Goal: Use online tool/utility: Utilize a website feature to perform a specific function

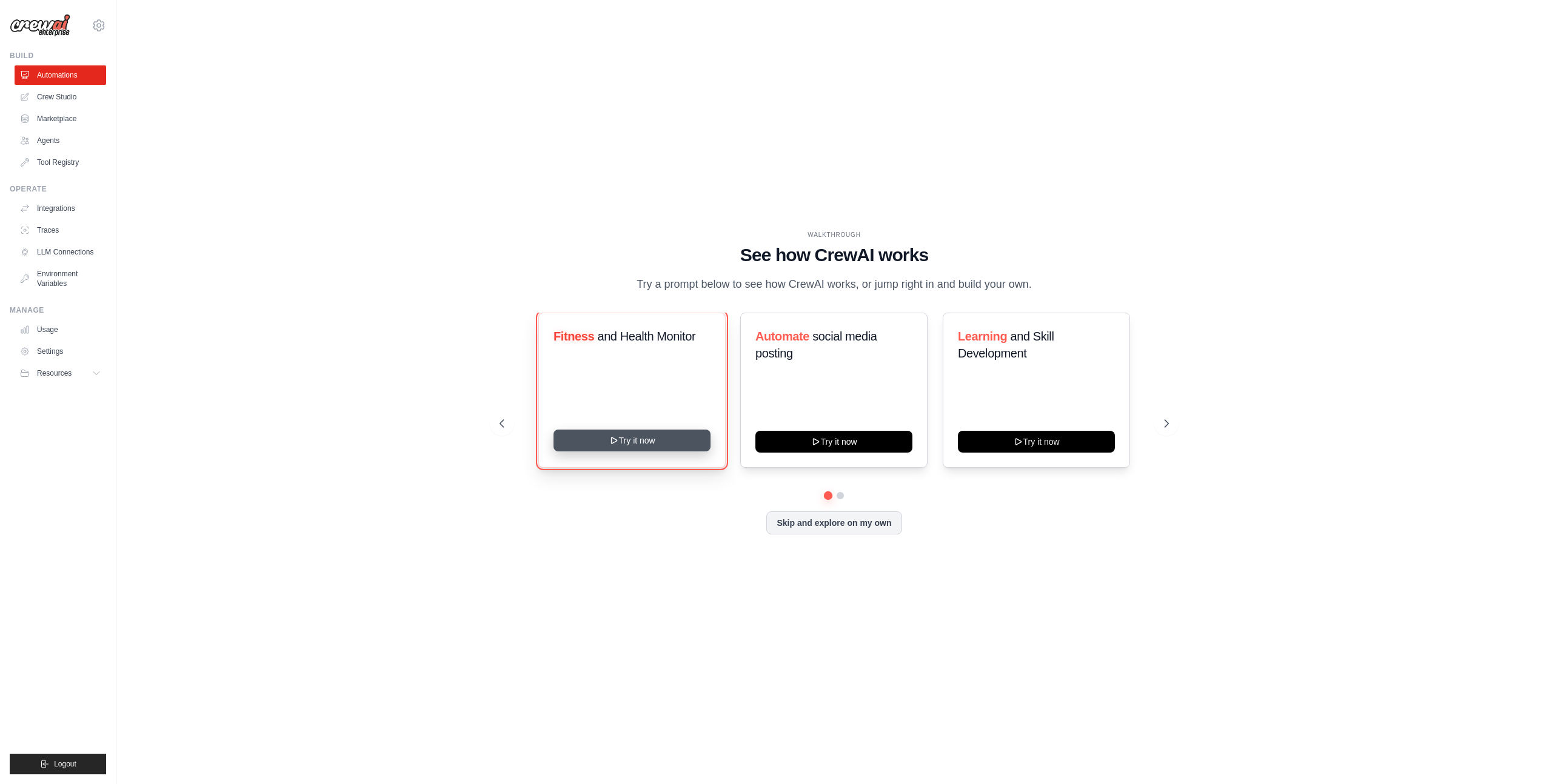
click at [585, 446] on button "Try it now" at bounding box center [631, 440] width 157 height 22
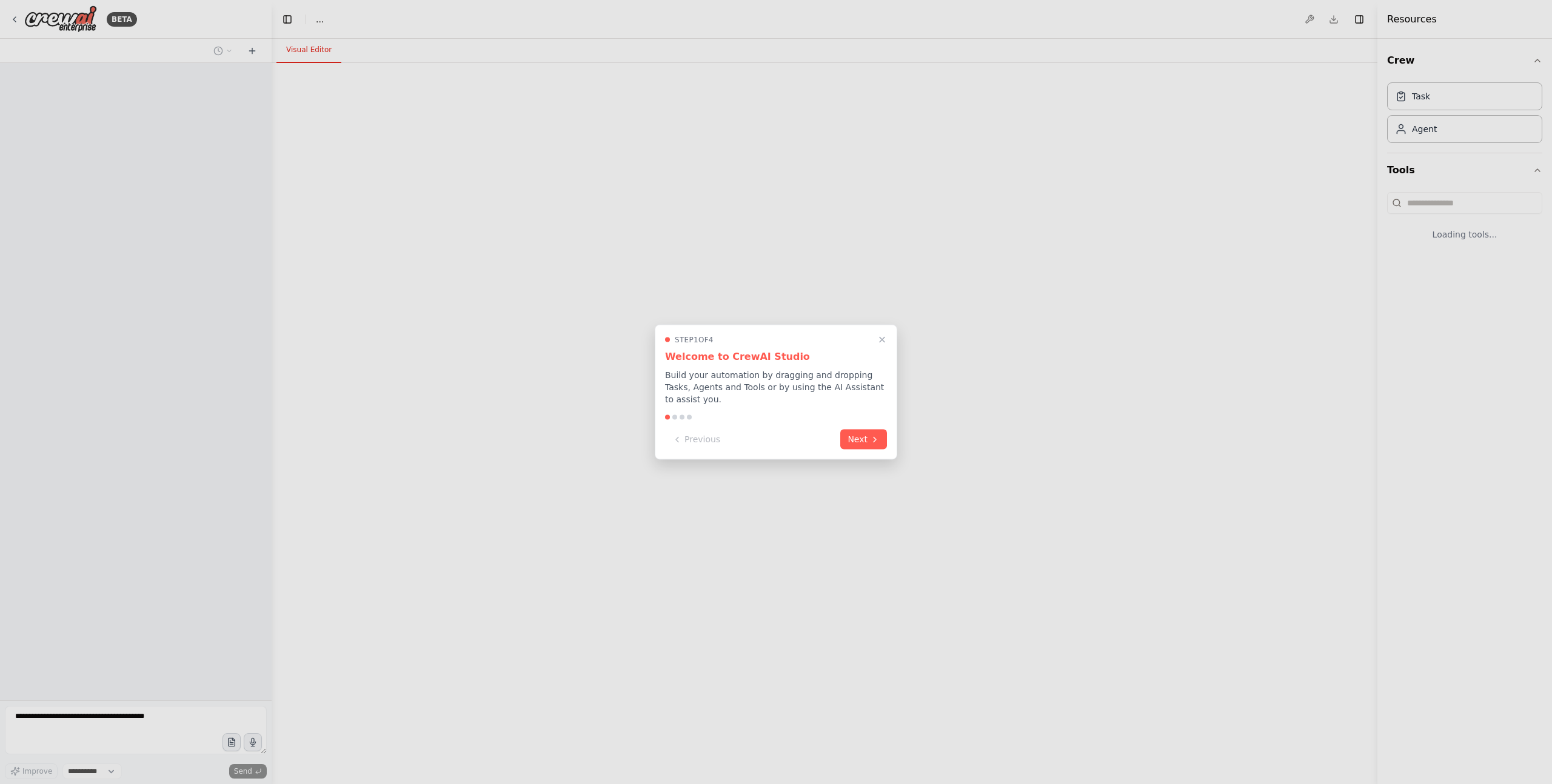
select select "****"
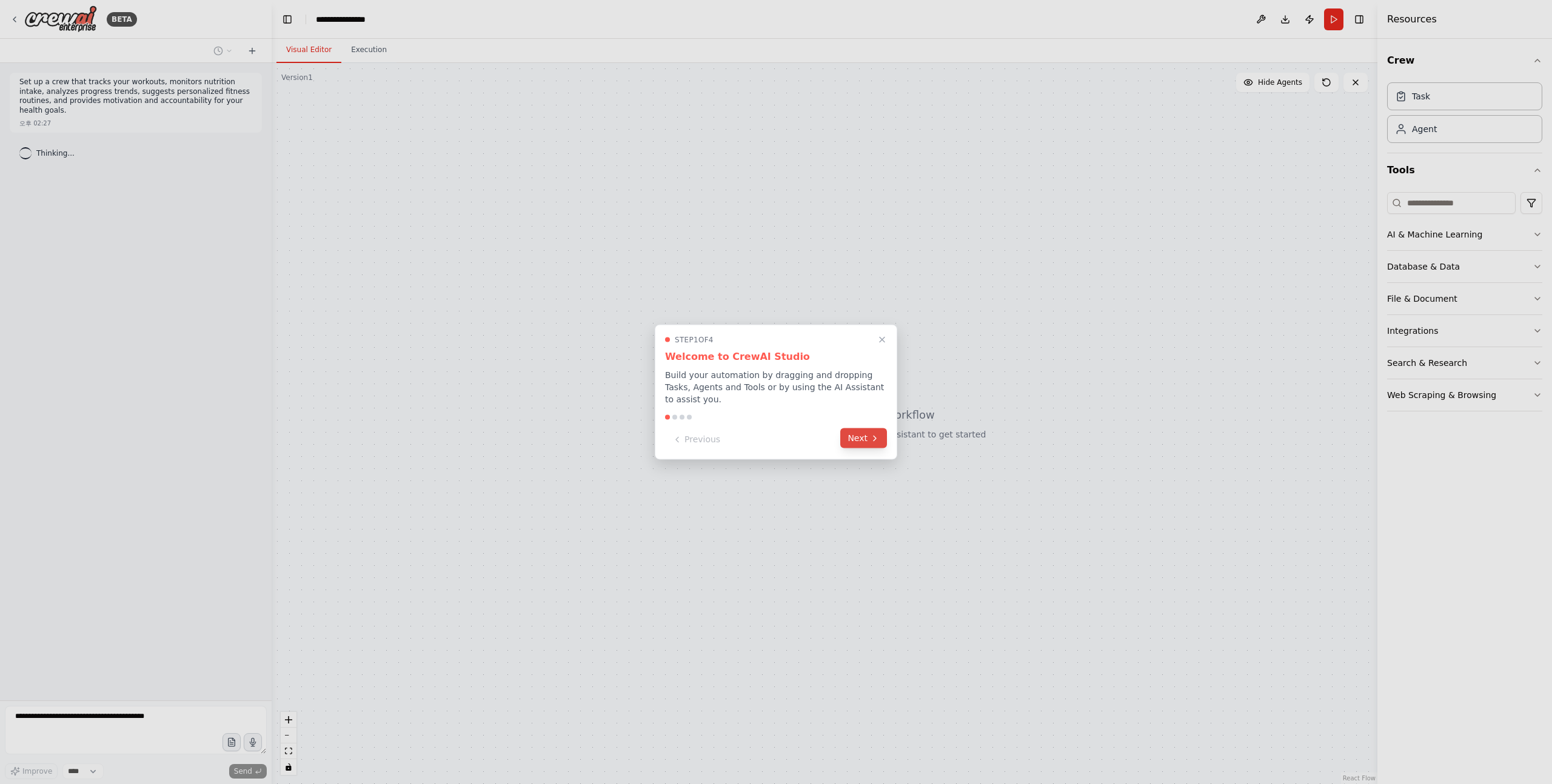
click at [860, 449] on div "Previous Next" at bounding box center [776, 439] width 222 height 20
click at [859, 440] on button "Next" at bounding box center [863, 438] width 47 height 20
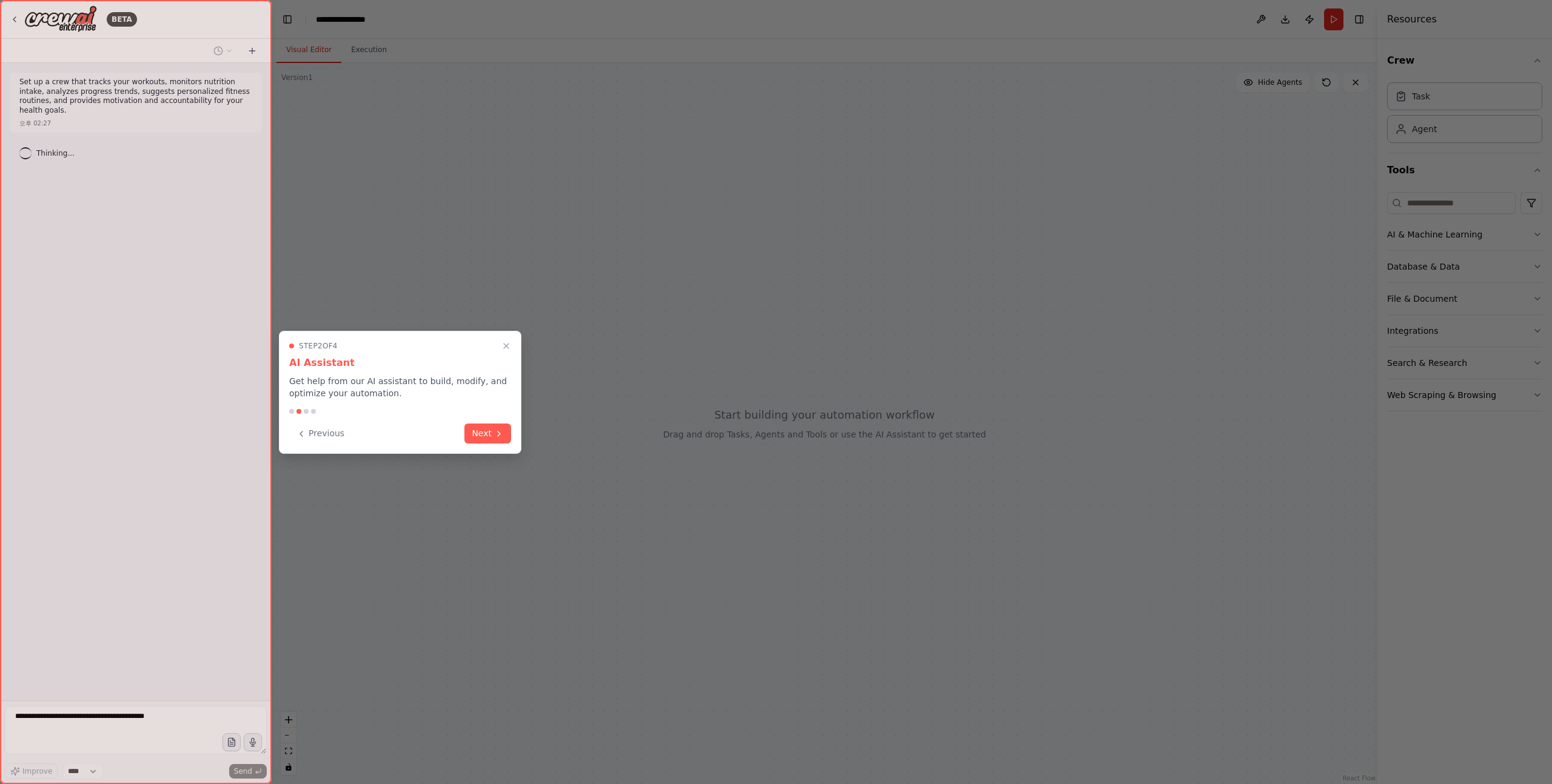
click at [469, 418] on div "Step 2 of 4 AI Assistant Get help from our AI assistant to build, modify, and o…" at bounding box center [400, 392] width 243 height 123
click at [473, 431] on button "Next" at bounding box center [487, 432] width 47 height 20
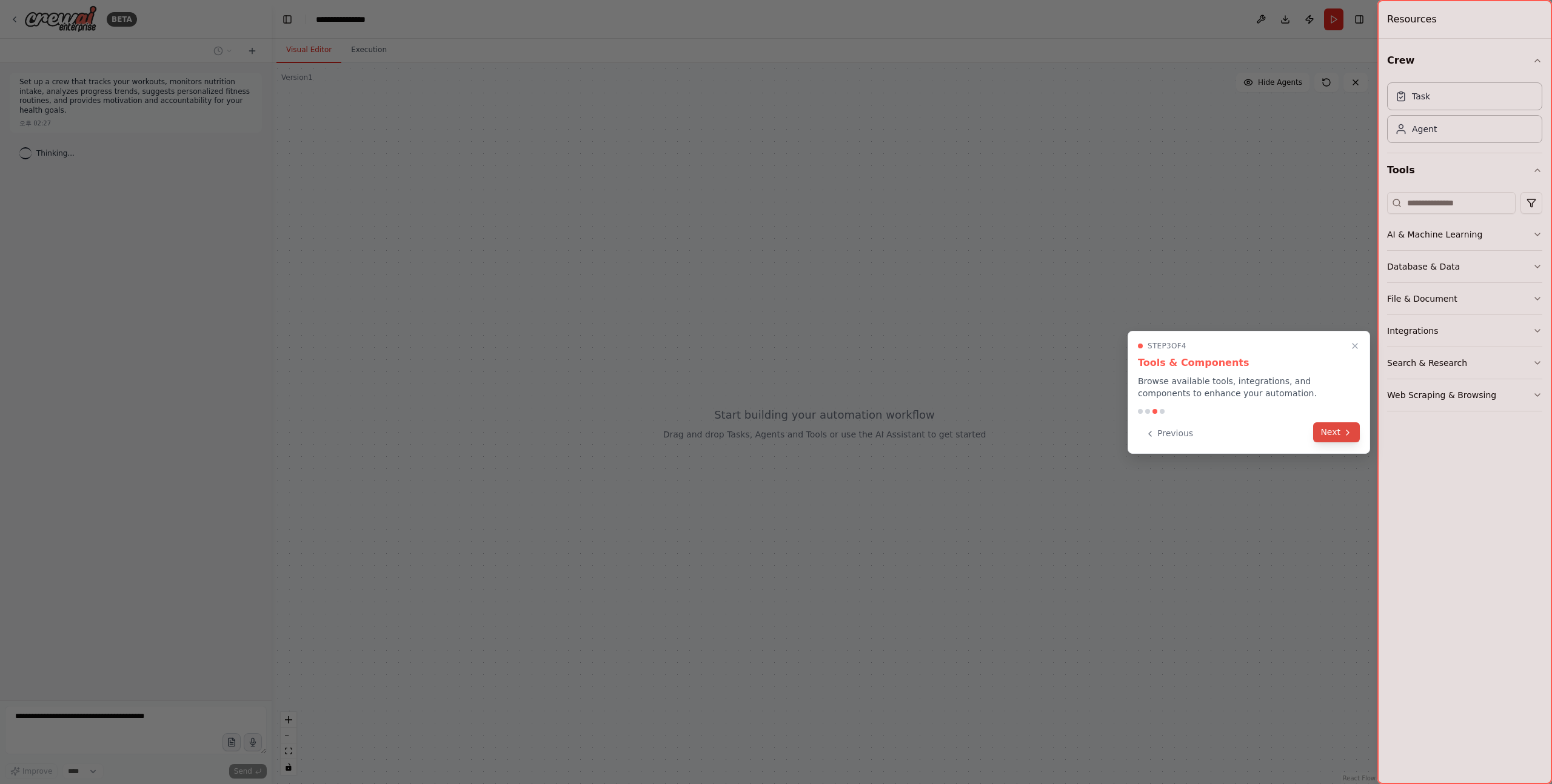
click at [1349, 436] on icon at bounding box center [1347, 432] width 10 height 10
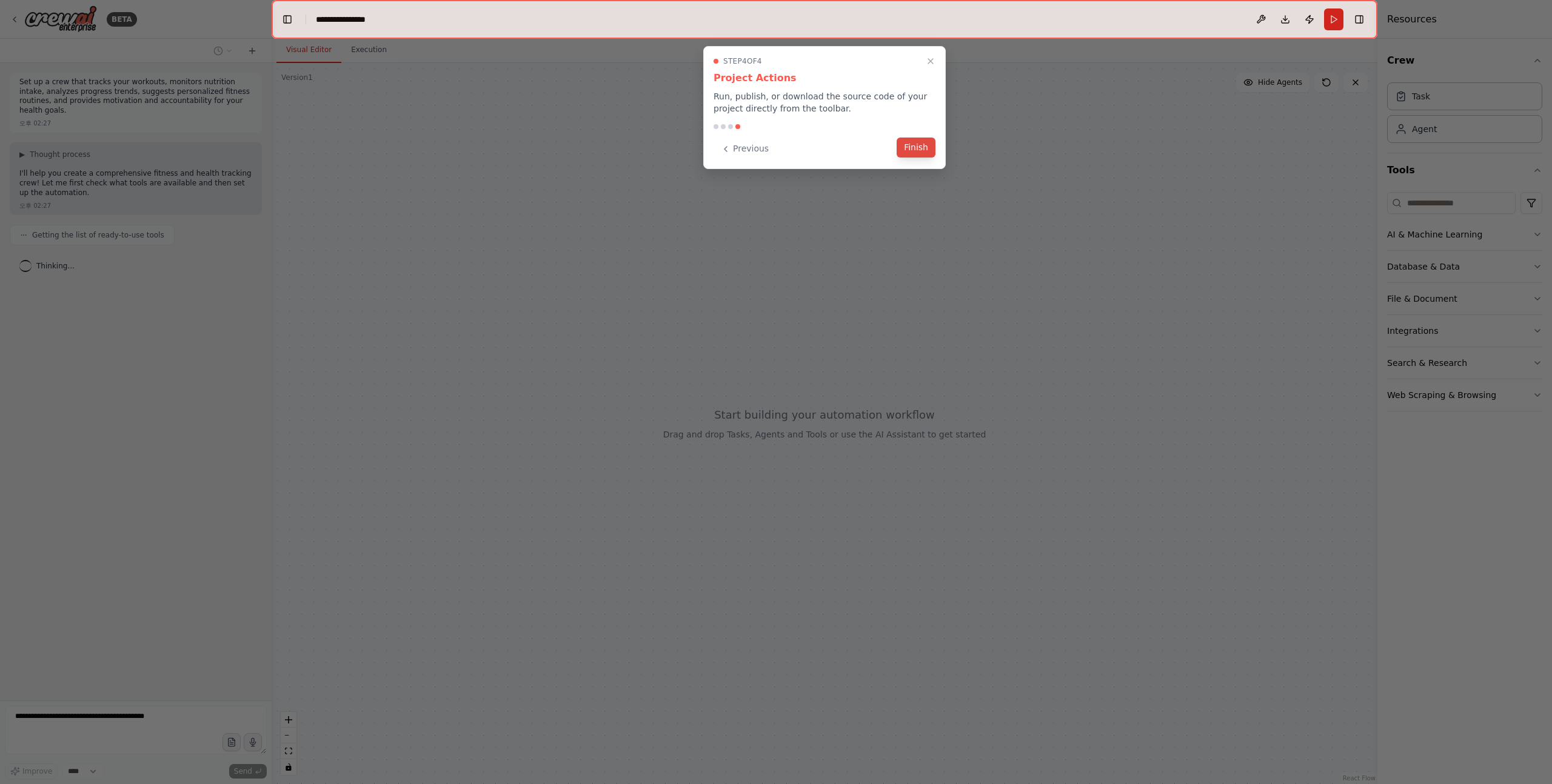
click at [930, 152] on button "Finish" at bounding box center [916, 147] width 39 height 20
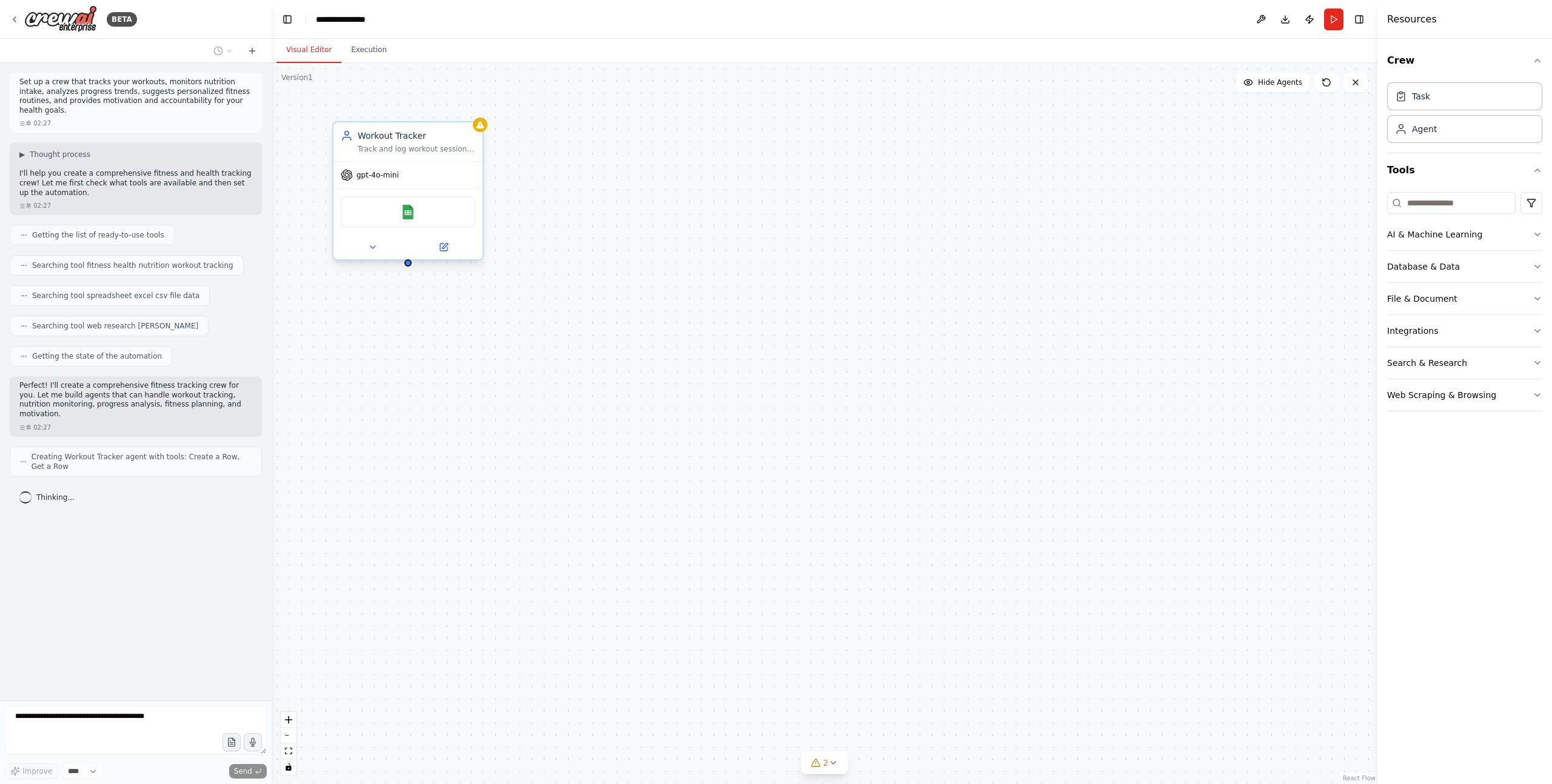
click at [435, 220] on div "Google Sheets" at bounding box center [408, 212] width 134 height 31
click at [409, 218] on img at bounding box center [408, 212] width 15 height 15
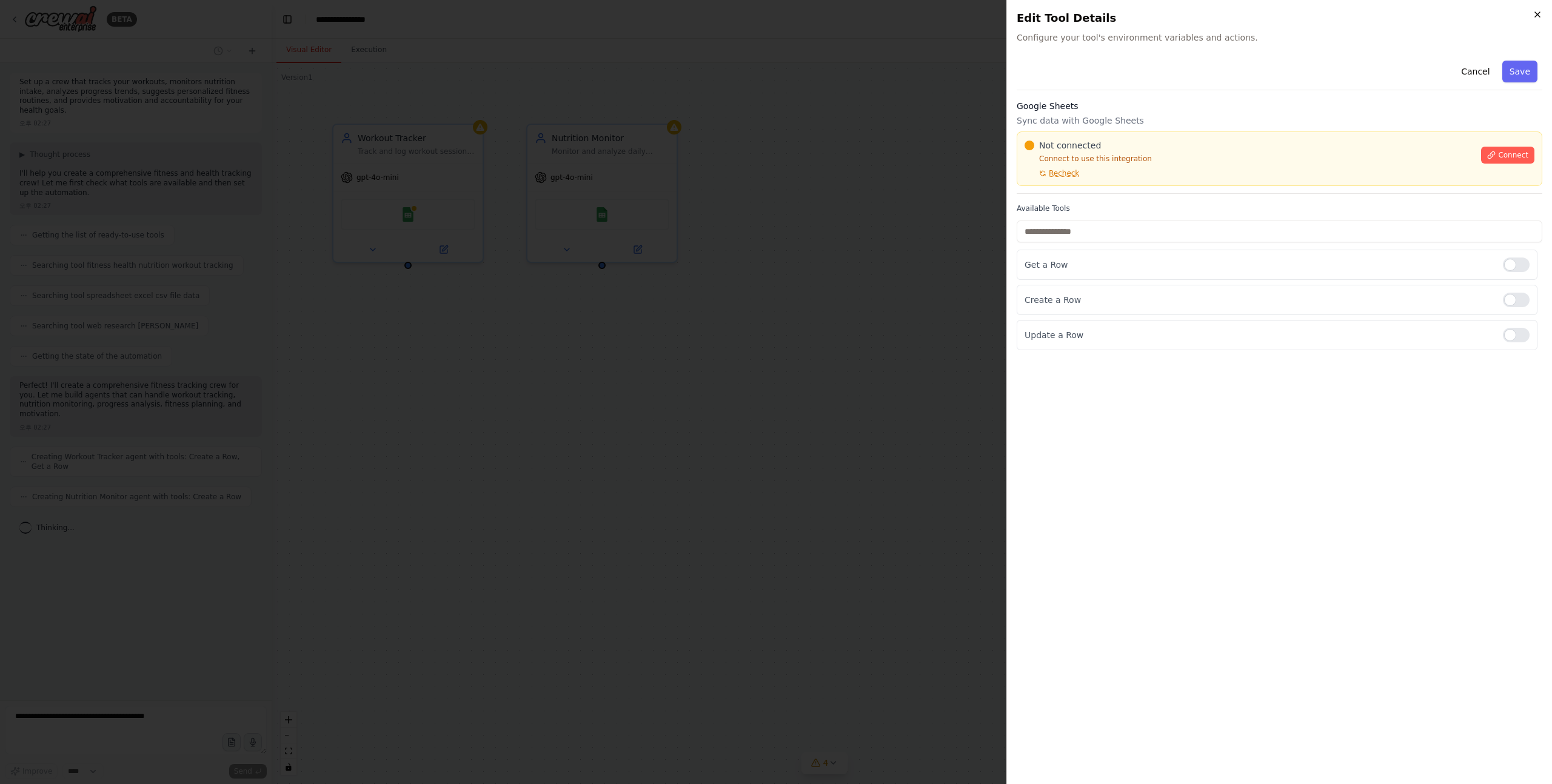
click at [1540, 15] on icon "button" at bounding box center [1537, 14] width 10 height 10
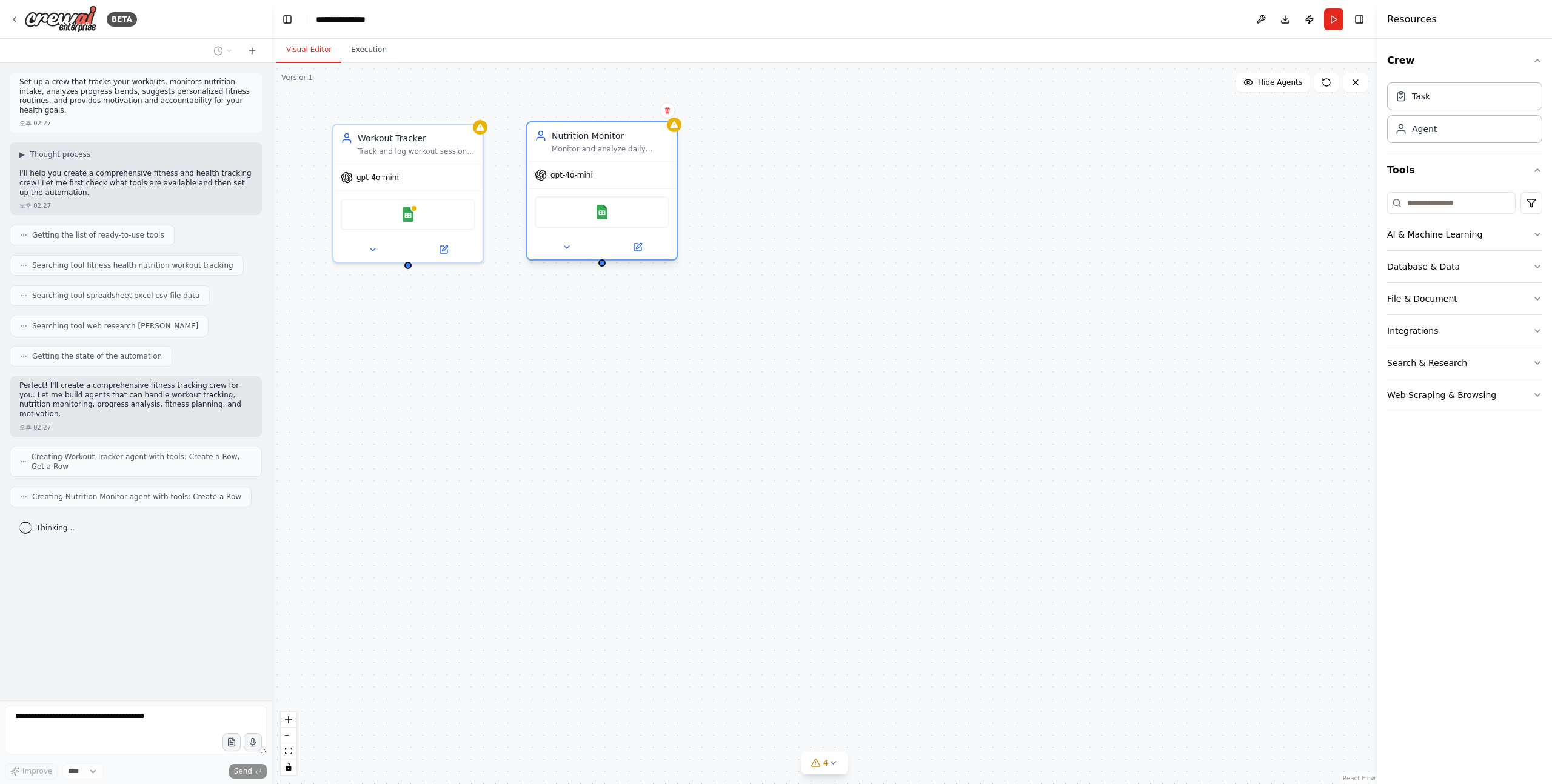
click at [596, 150] on div "Monitor and analyze daily nutrition intake for {user_name}, tracking calories, …" at bounding box center [610, 148] width 118 height 10
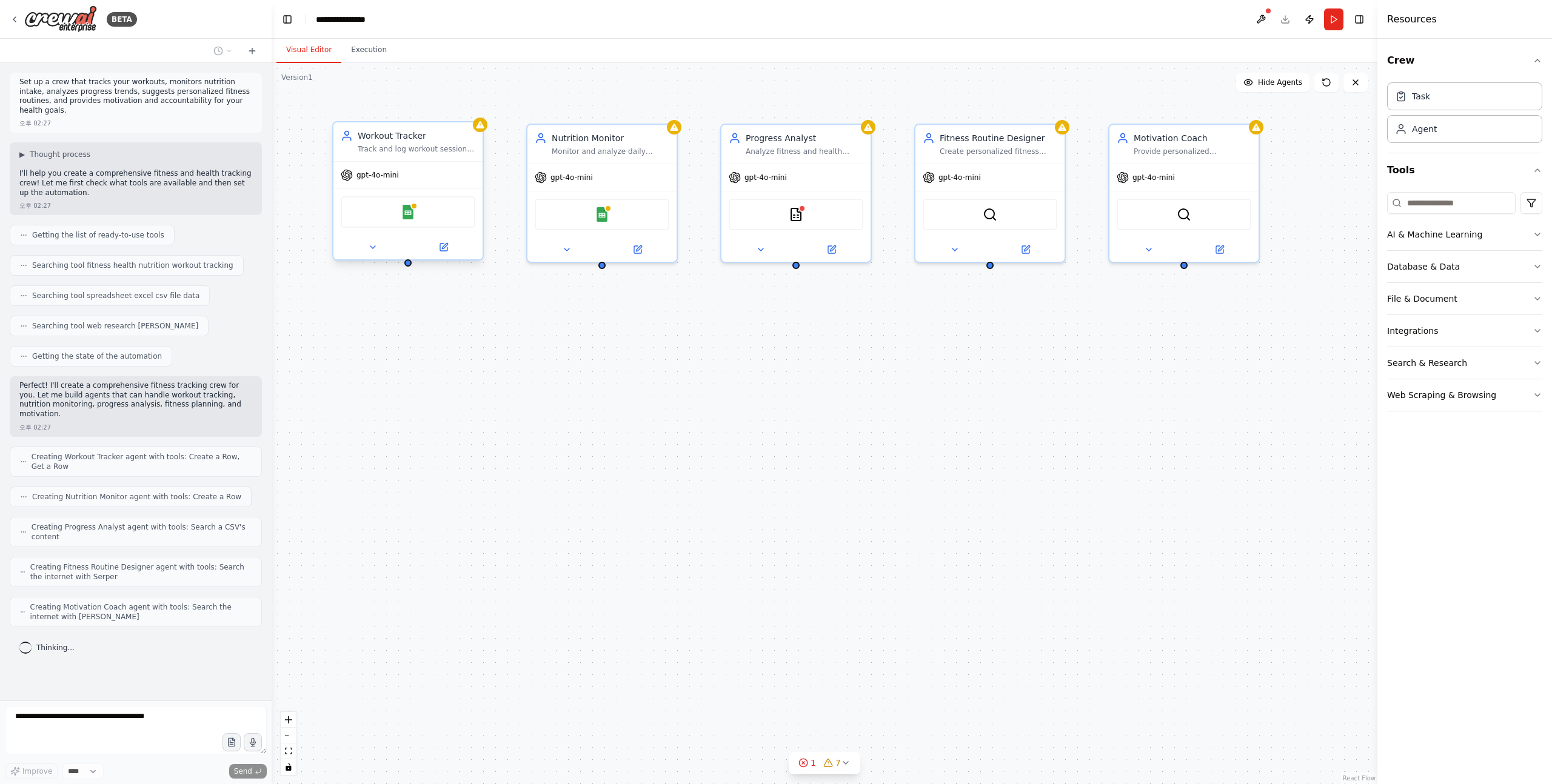
click at [359, 174] on span "gpt-4o-mini" at bounding box center [378, 175] width 42 height 10
click at [396, 174] on span "gpt-4o-mini" at bounding box center [378, 175] width 42 height 10
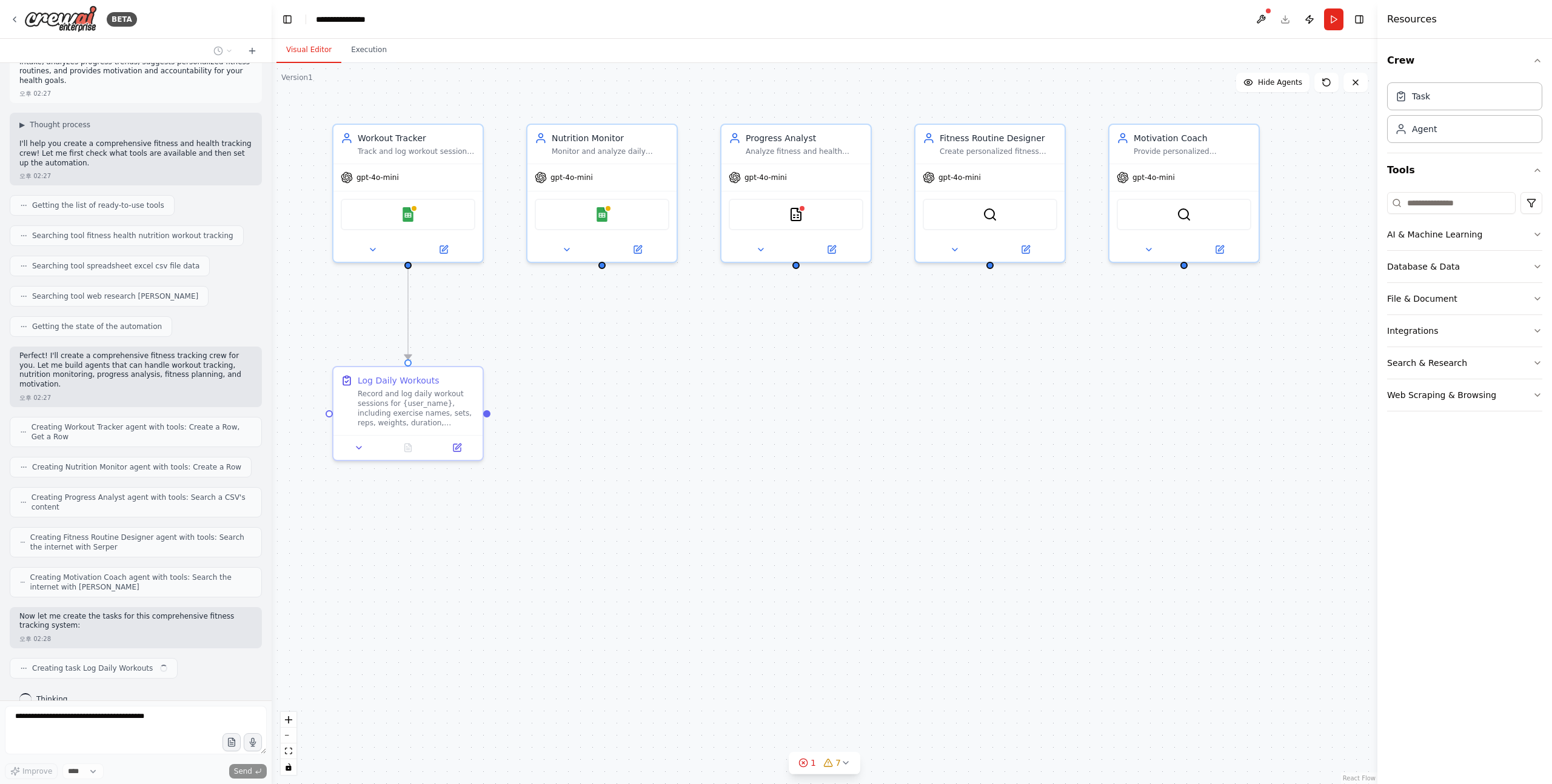
scroll to position [39, 0]
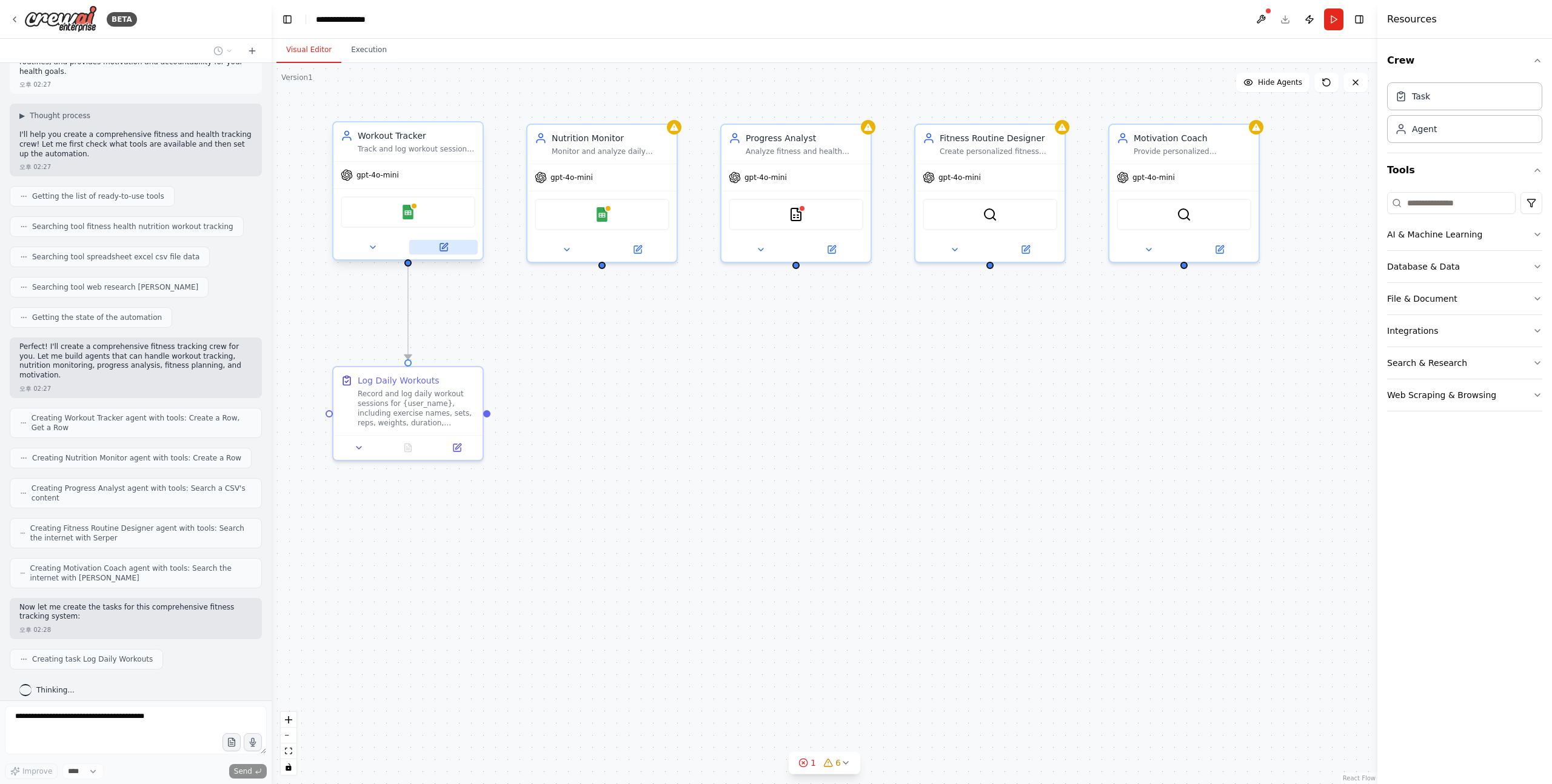
click at [448, 250] on icon at bounding box center [443, 247] width 10 height 10
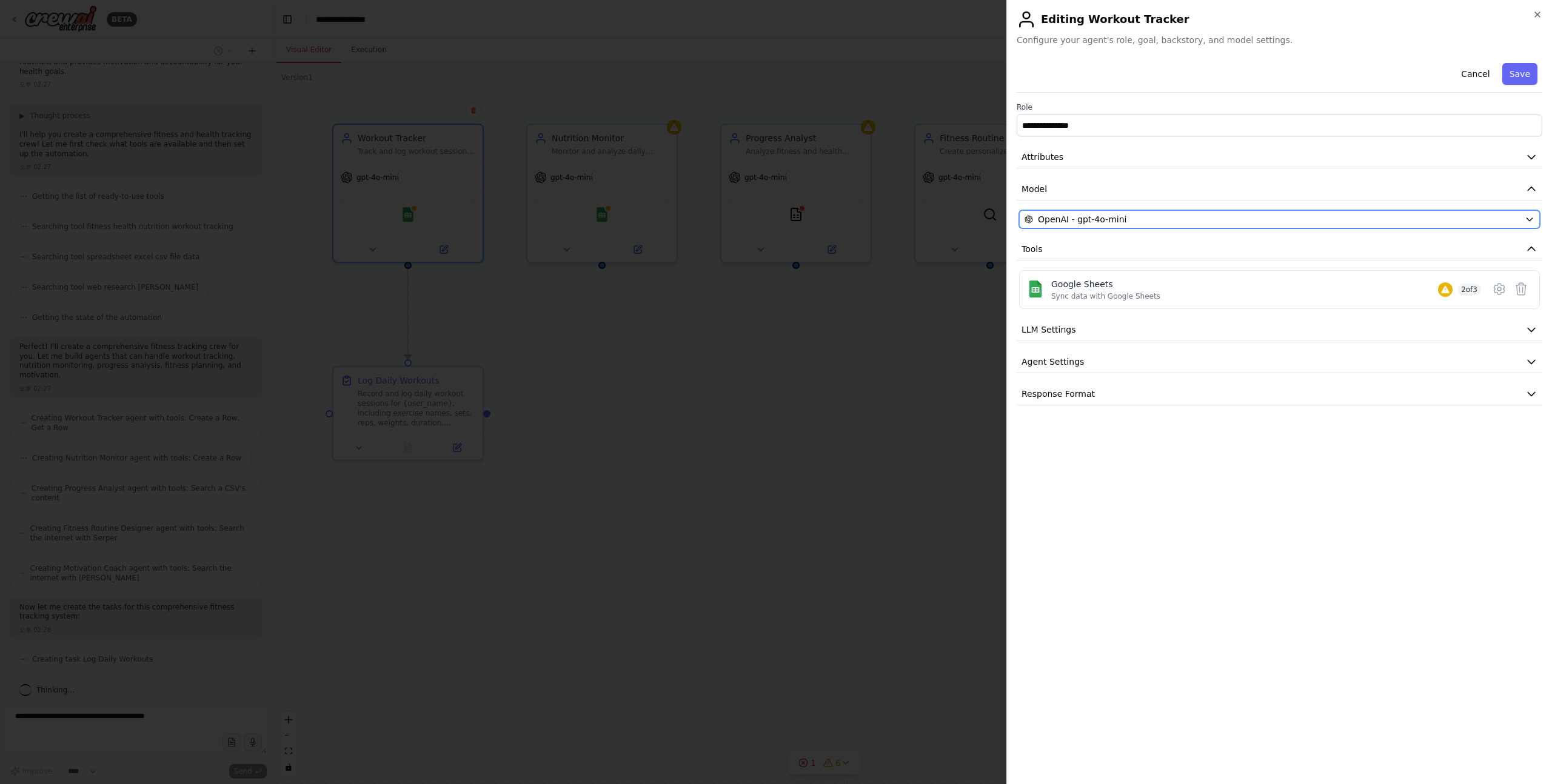
click at [1097, 218] on span "OpenAI - gpt-4o-mini" at bounding box center [1082, 219] width 88 height 12
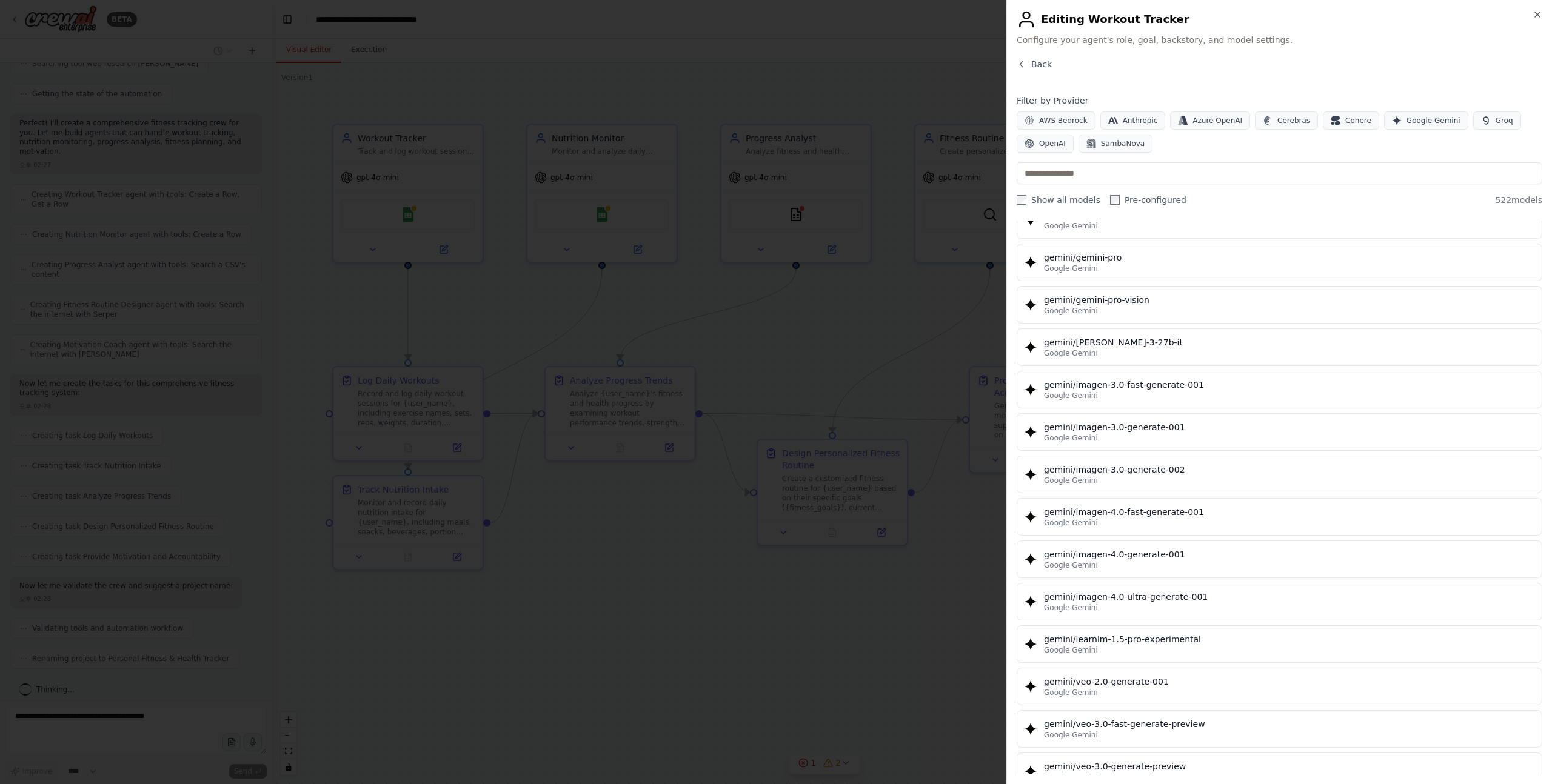
scroll to position [14834, 0]
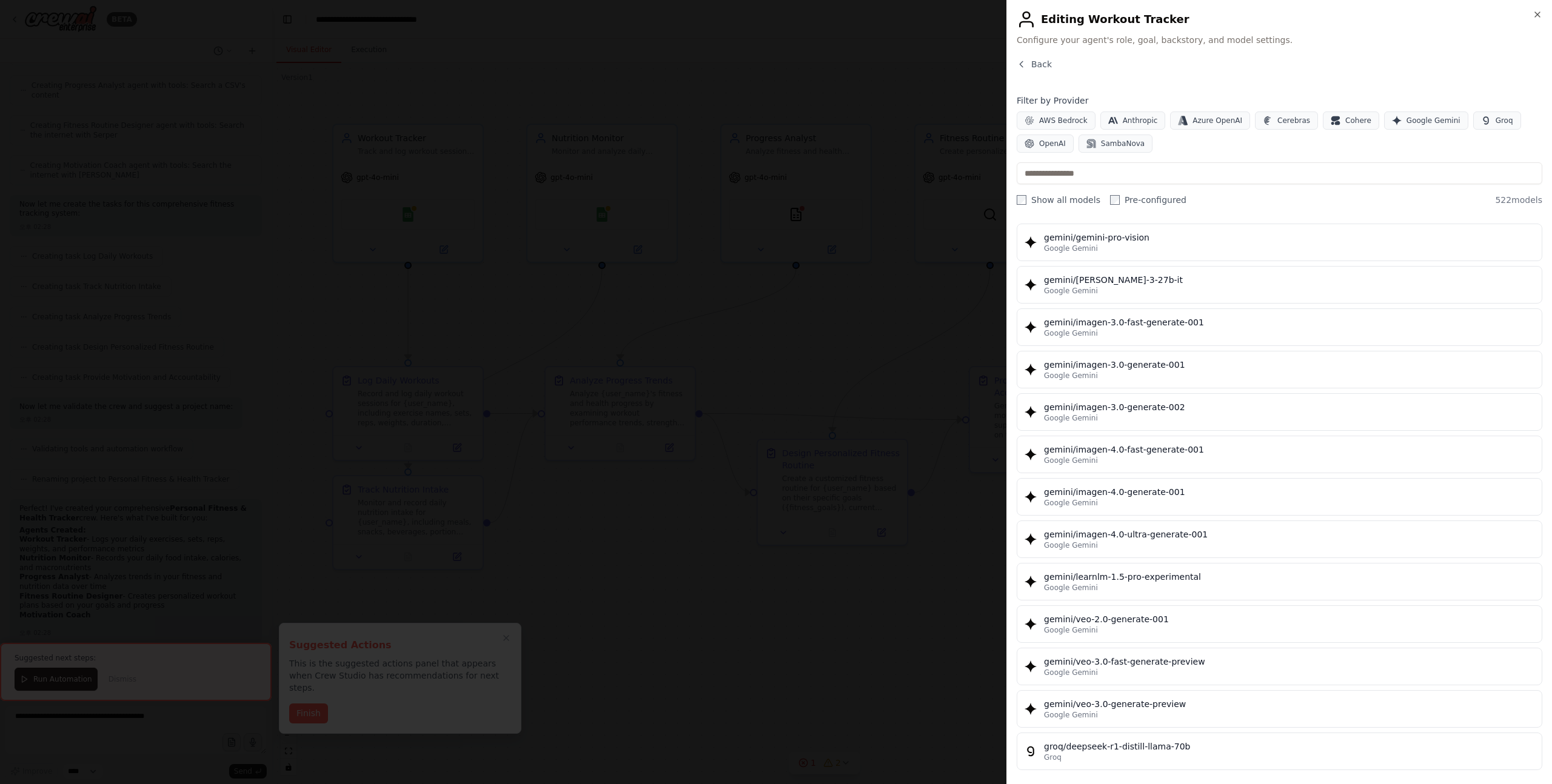
click at [674, 489] on div at bounding box center [776, 392] width 1552 height 784
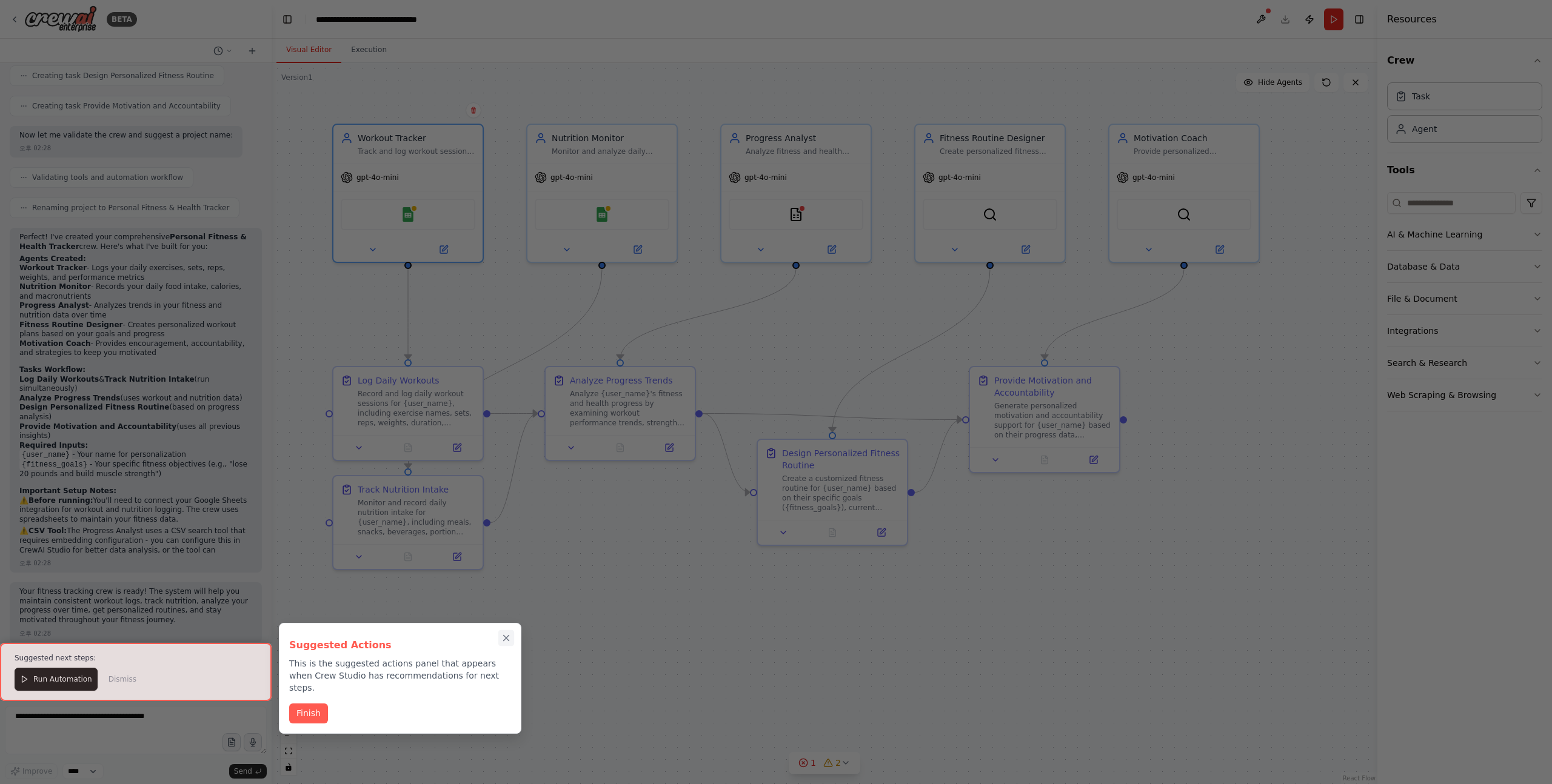
click at [501, 636] on icon "Close walkthrough" at bounding box center [506, 637] width 11 height 11
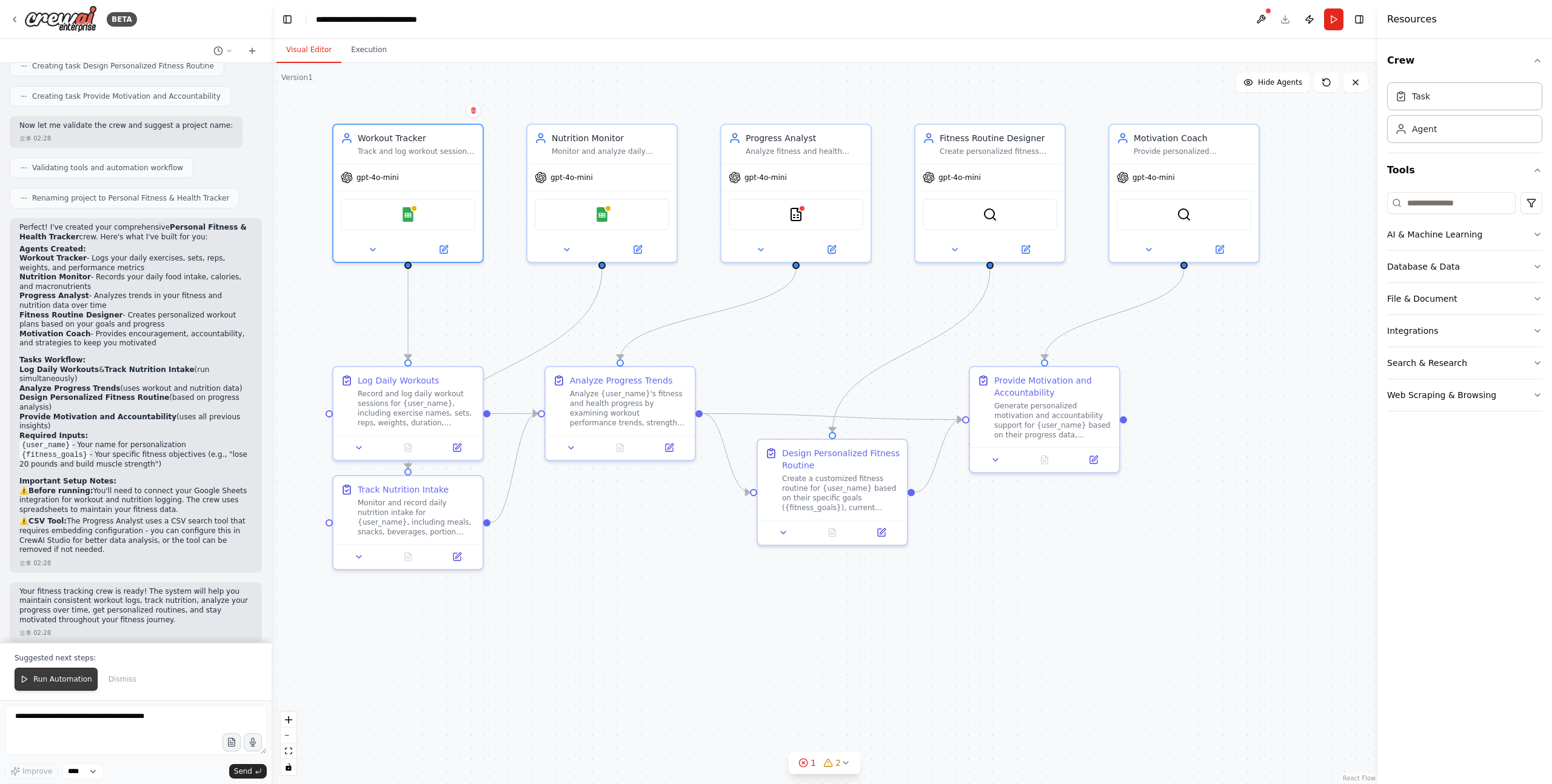
click at [61, 680] on span "Run Automation" at bounding box center [63, 679] width 59 height 10
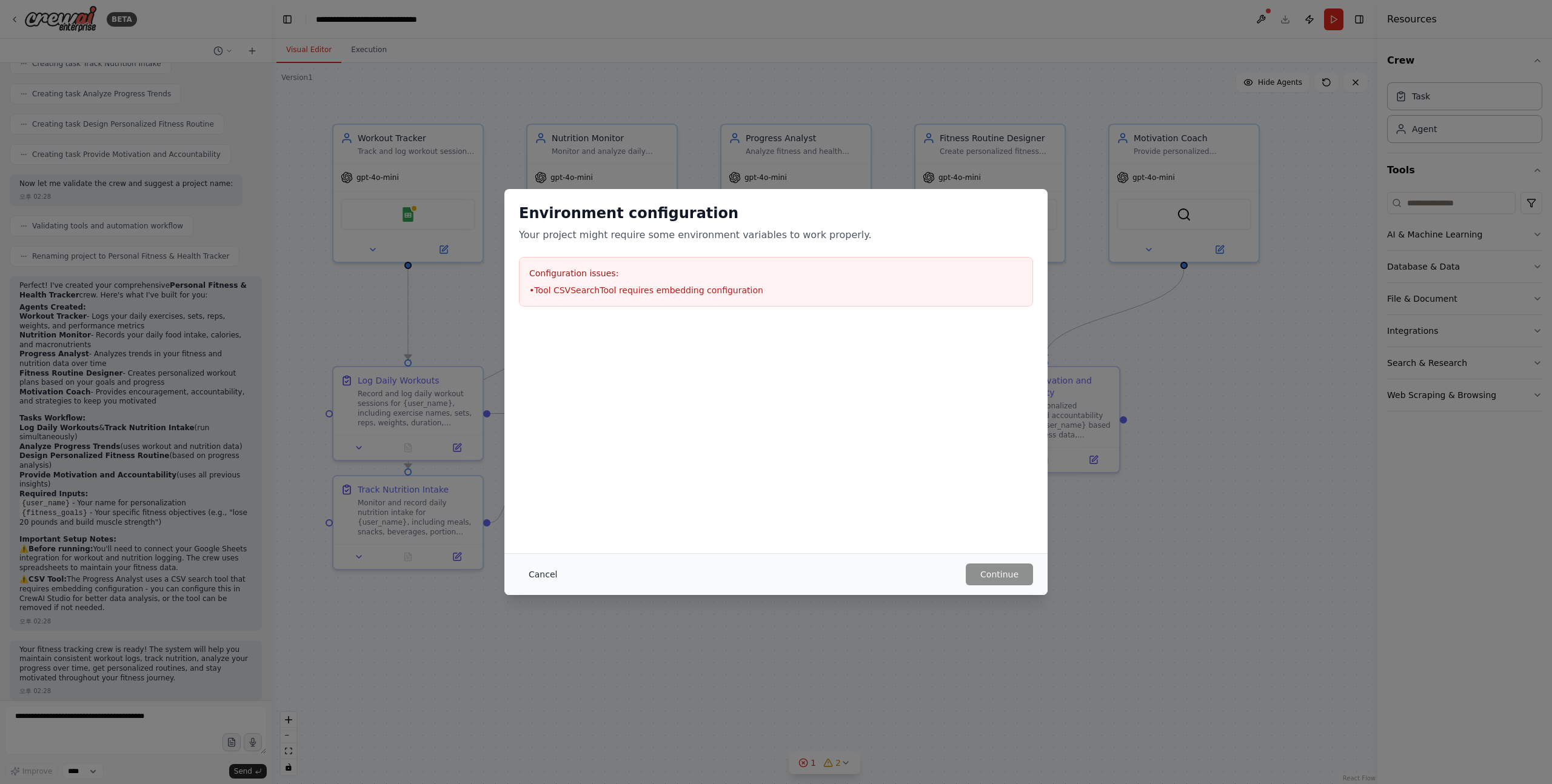
click at [558, 584] on button "Cancel" at bounding box center [542, 574] width 48 height 22
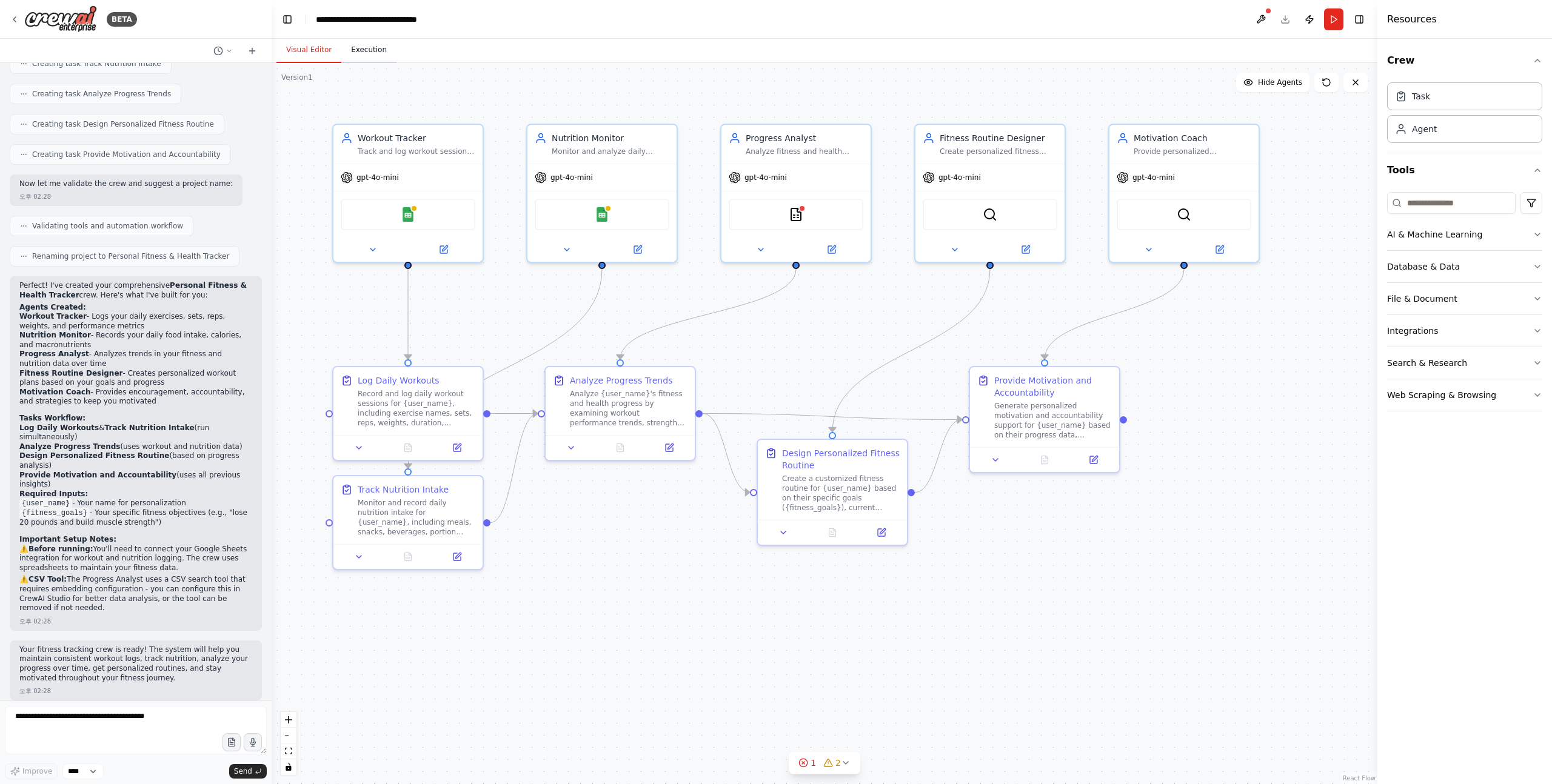
click at [347, 45] on button "Execution" at bounding box center [369, 51] width 55 height 26
click at [329, 51] on button "Visual Editor" at bounding box center [309, 51] width 65 height 26
click at [1330, 17] on button "Run" at bounding box center [1334, 19] width 19 height 22
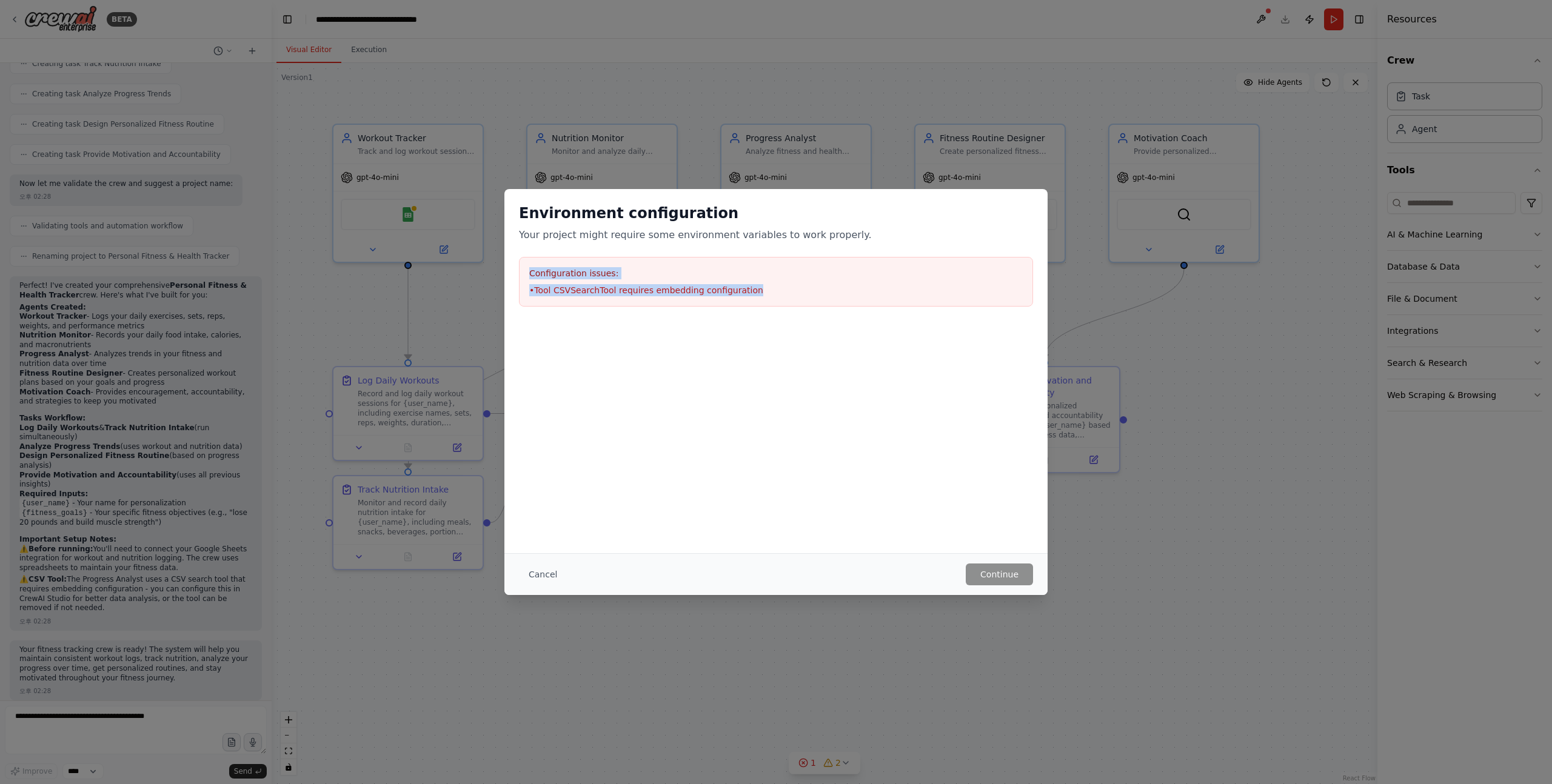
drag, startPoint x: 772, startPoint y: 291, endPoint x: 524, endPoint y: 264, distance: 249.5
click at [524, 264] on div "Configuration issues: • Tool CSVSearchTool requires embedding configuration" at bounding box center [775, 282] width 514 height 50
copy div "Configuration issues: • Tool CSVSearchTool requires embedding configuration"
click at [106, 717] on div "Environment configuration Your project might require some environment variables…" at bounding box center [776, 392] width 1552 height 784
click at [103, 724] on div "Environment configuration Your project might require some environment variables…" at bounding box center [776, 392] width 1552 height 784
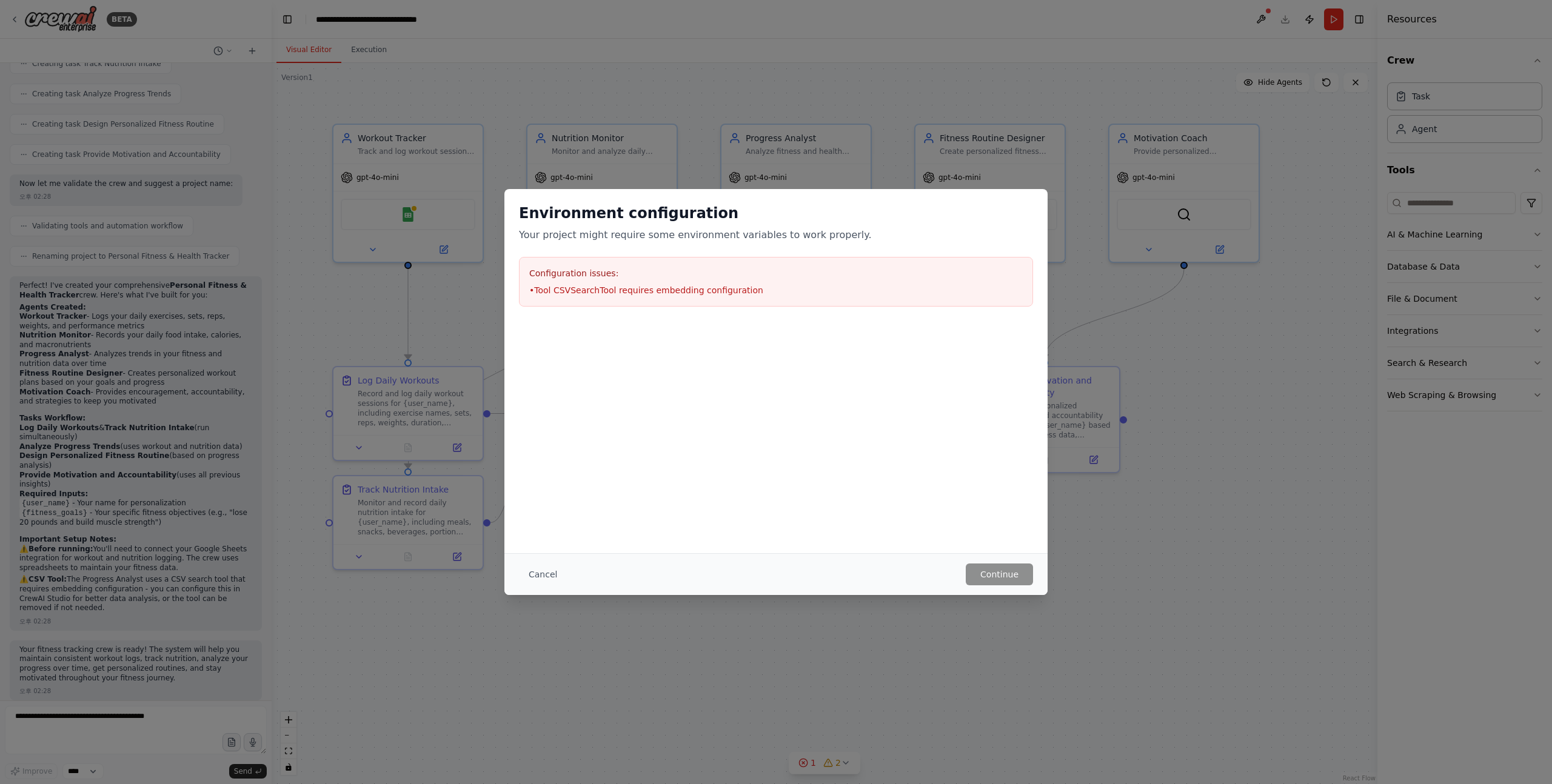
click at [1062, 584] on div "Environment configuration Your project might require some environment variables…" at bounding box center [776, 392] width 1552 height 784
click at [994, 586] on div "Cancel Continue" at bounding box center [776, 573] width 543 height 42
click at [535, 570] on button "Cancel" at bounding box center [542, 574] width 48 height 22
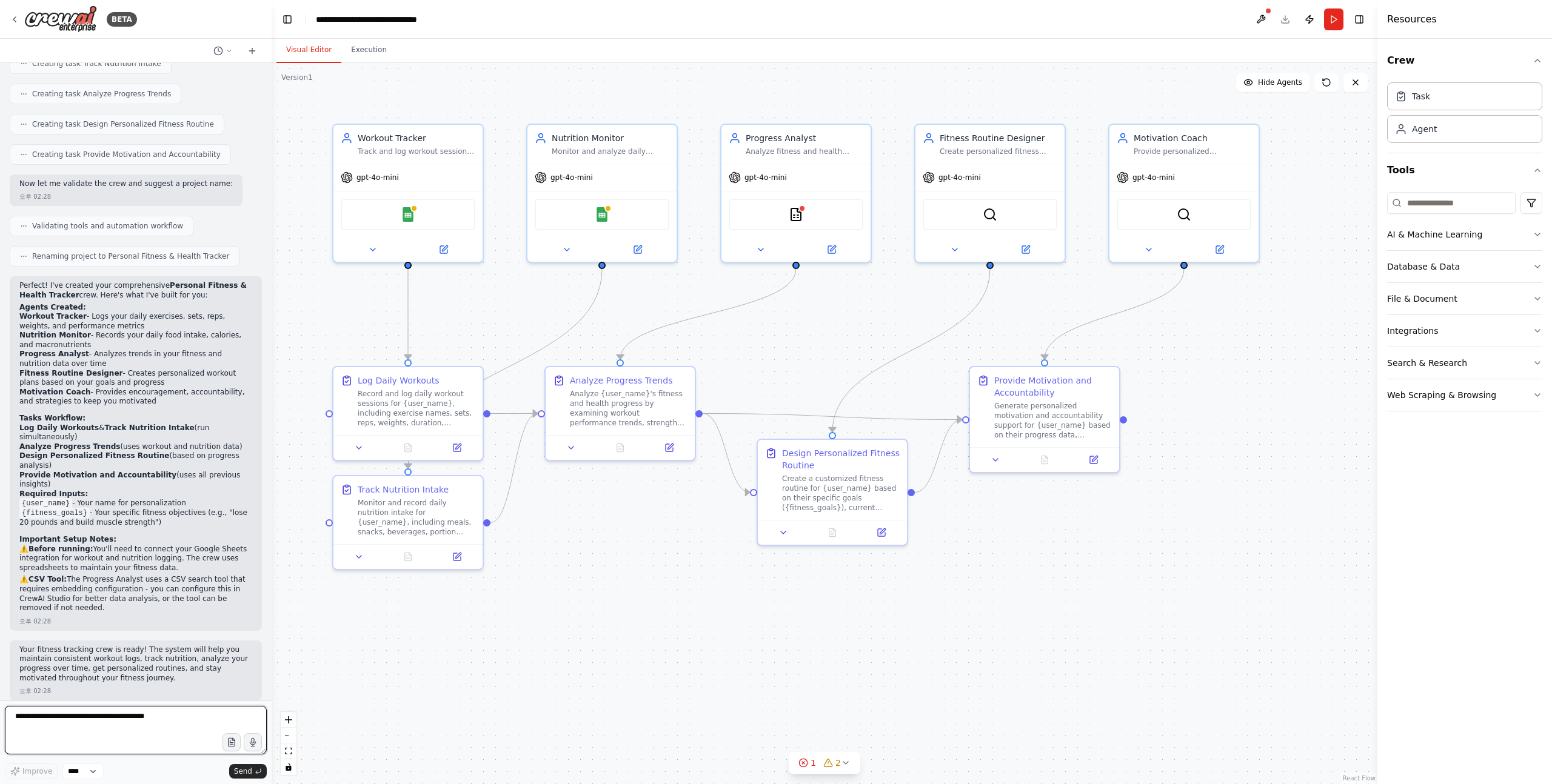
click at [109, 720] on textarea at bounding box center [136, 730] width 262 height 49
paste textarea "**********"
type textarea "**********"
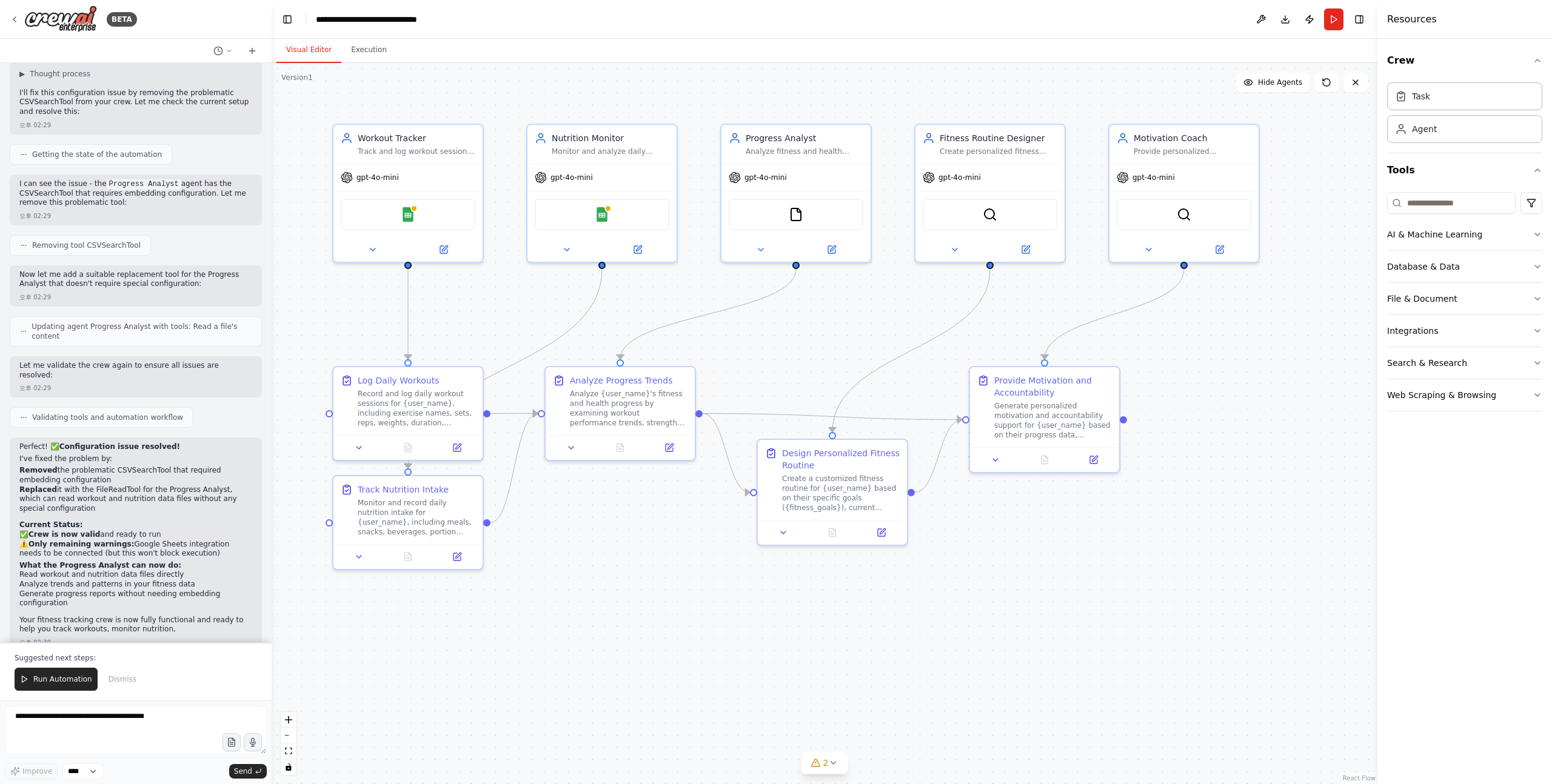
scroll to position [1385, 0]
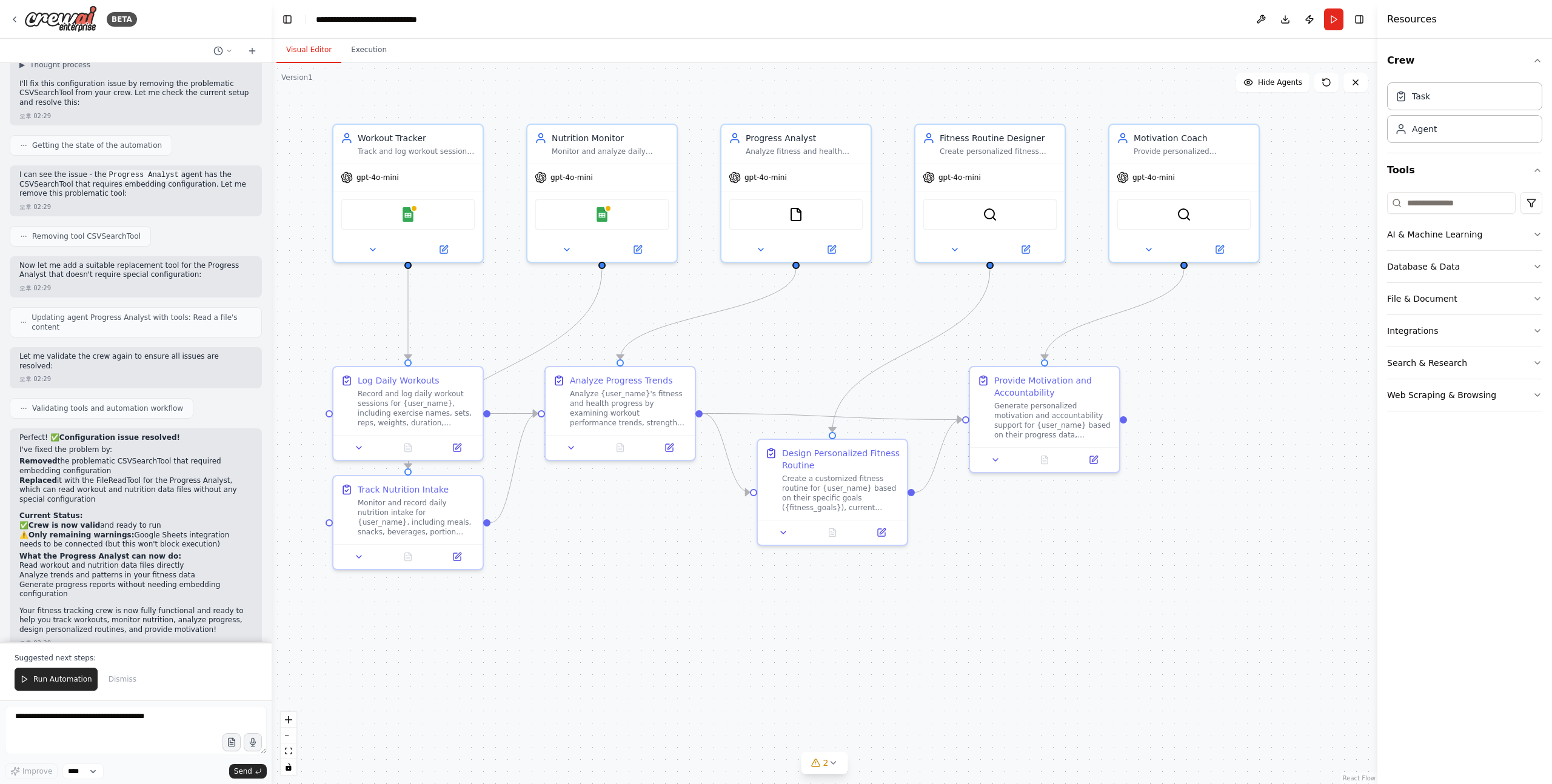
click at [764, 620] on div ".deletable-edge-delete-btn { width: 20px; height: 20px; border: 0px solid #ffff…" at bounding box center [824, 423] width 1106 height 721
click at [67, 676] on span "Run Automation" at bounding box center [63, 679] width 59 height 10
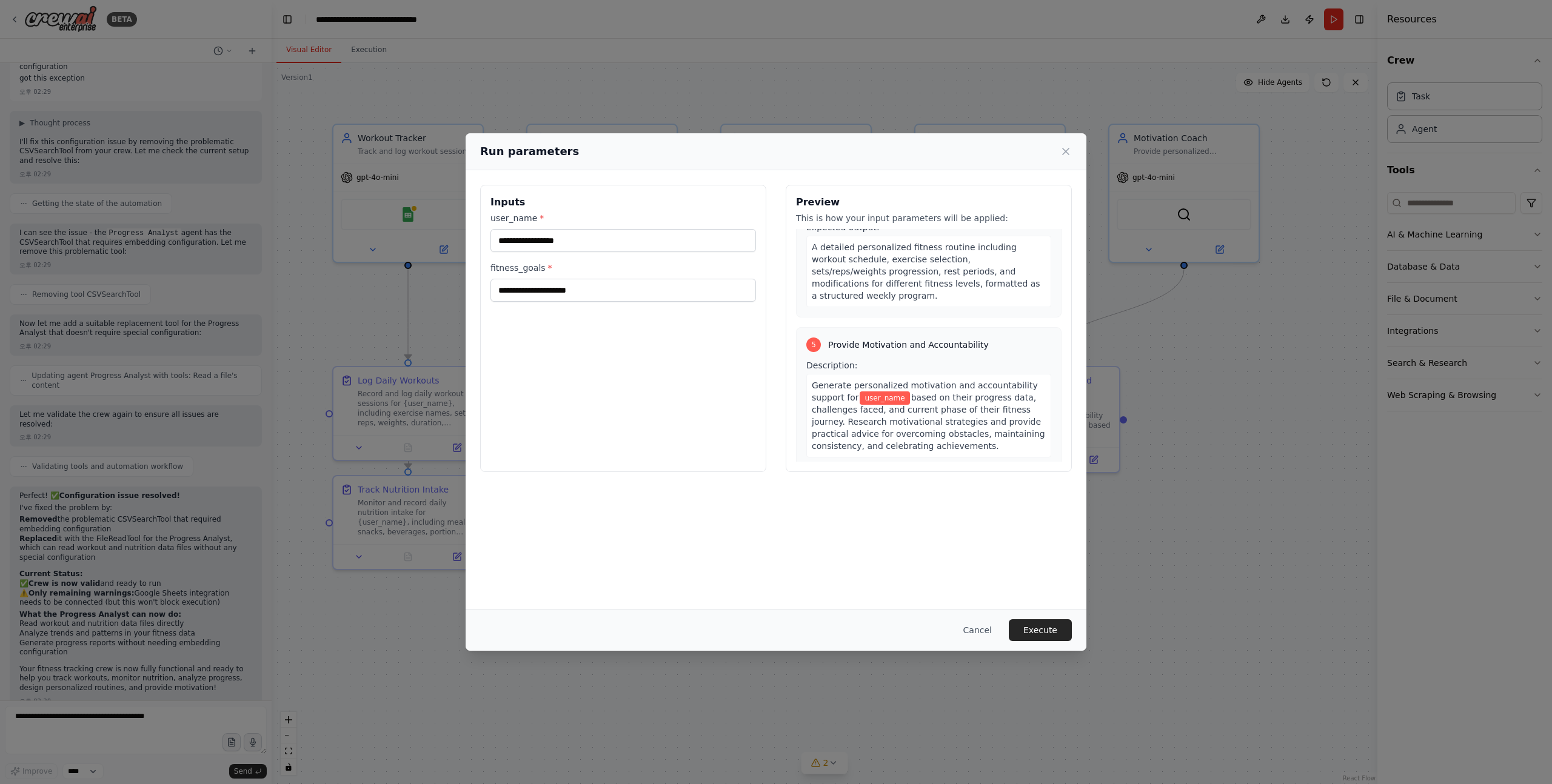
scroll to position [867, 0]
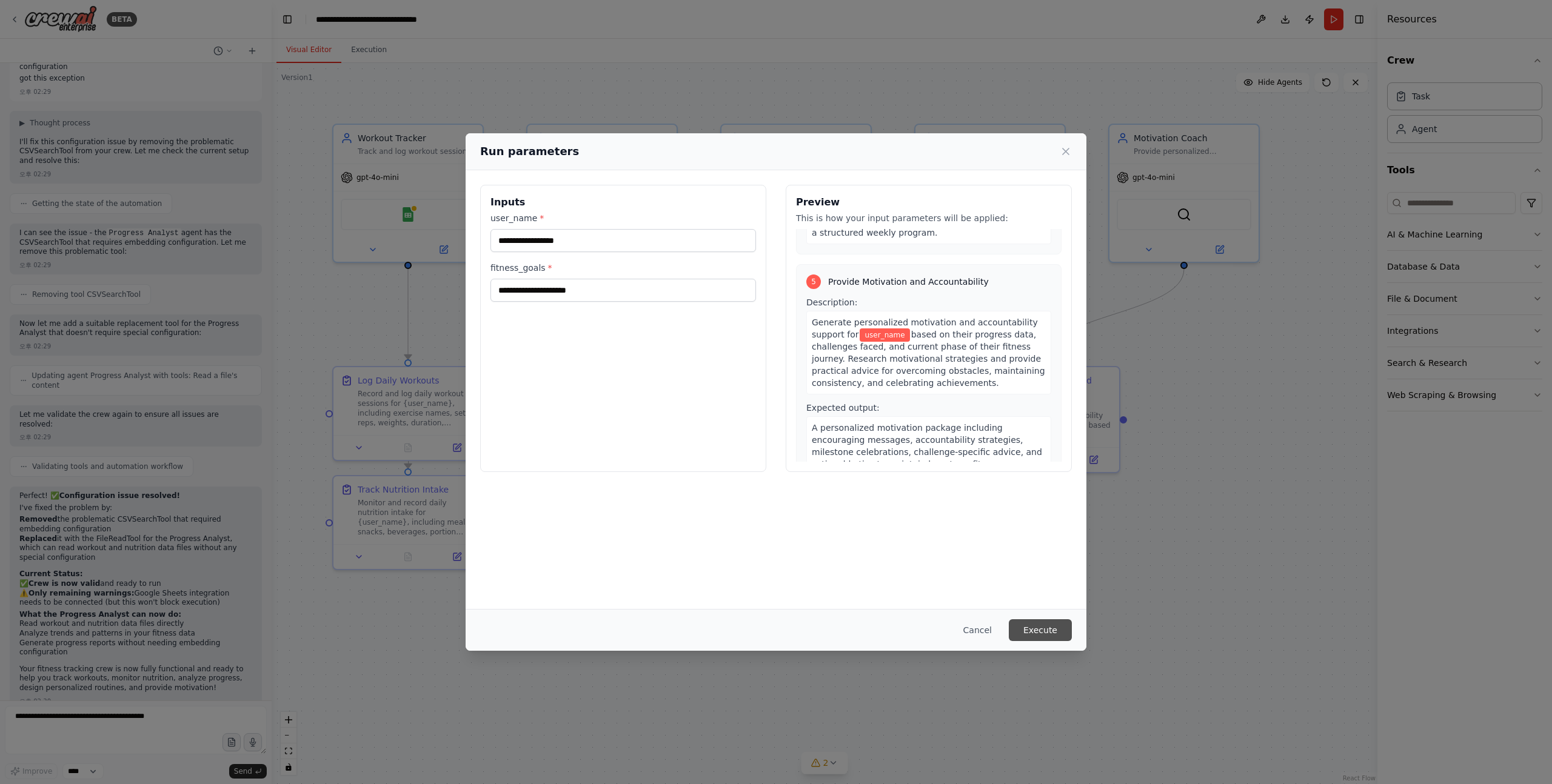
click at [1028, 625] on button "Execute" at bounding box center [1040, 630] width 63 height 22
click at [662, 247] on input "user_name *" at bounding box center [623, 241] width 266 height 23
type input "**********"
type input "*"
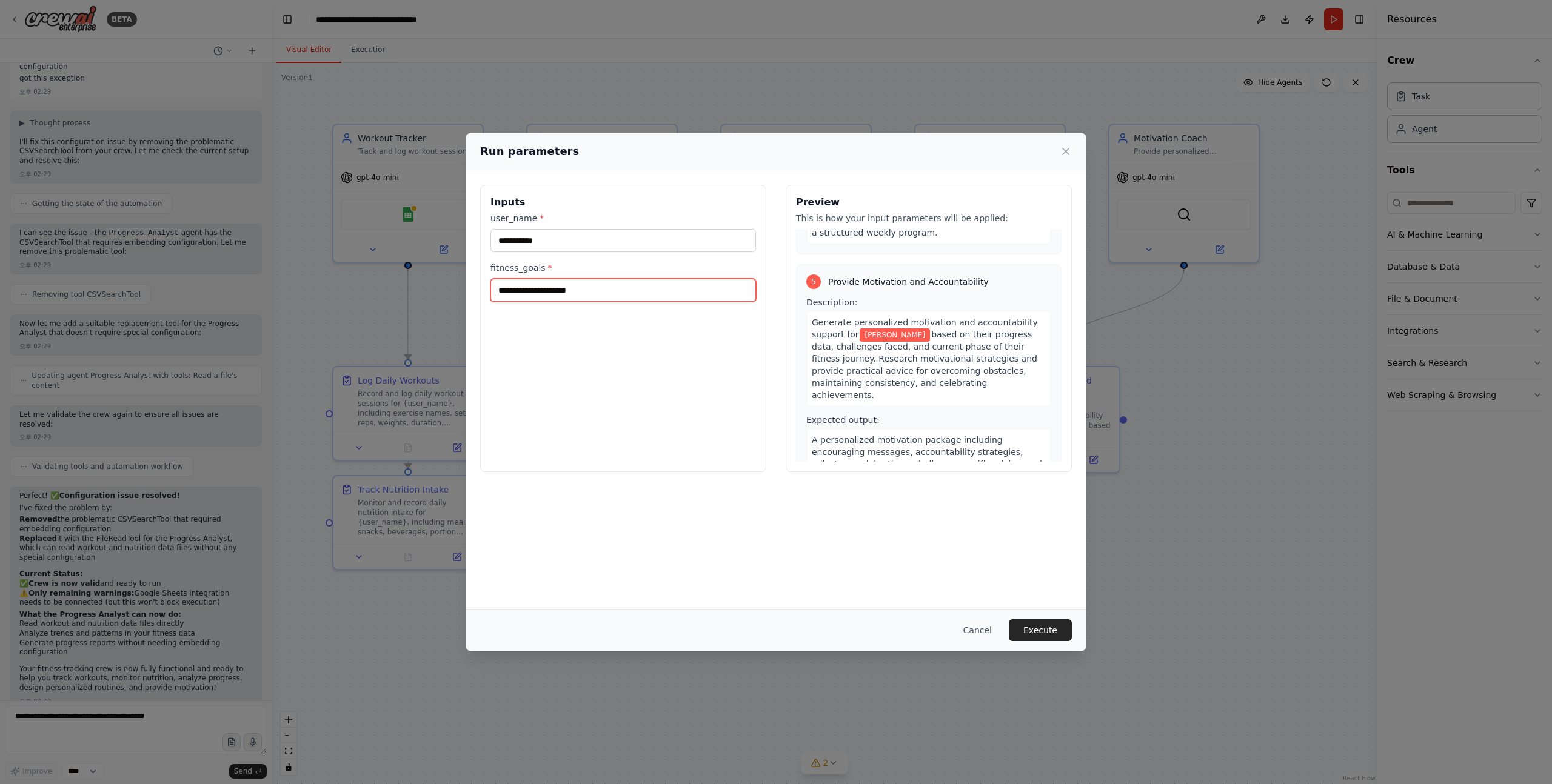
type input "*"
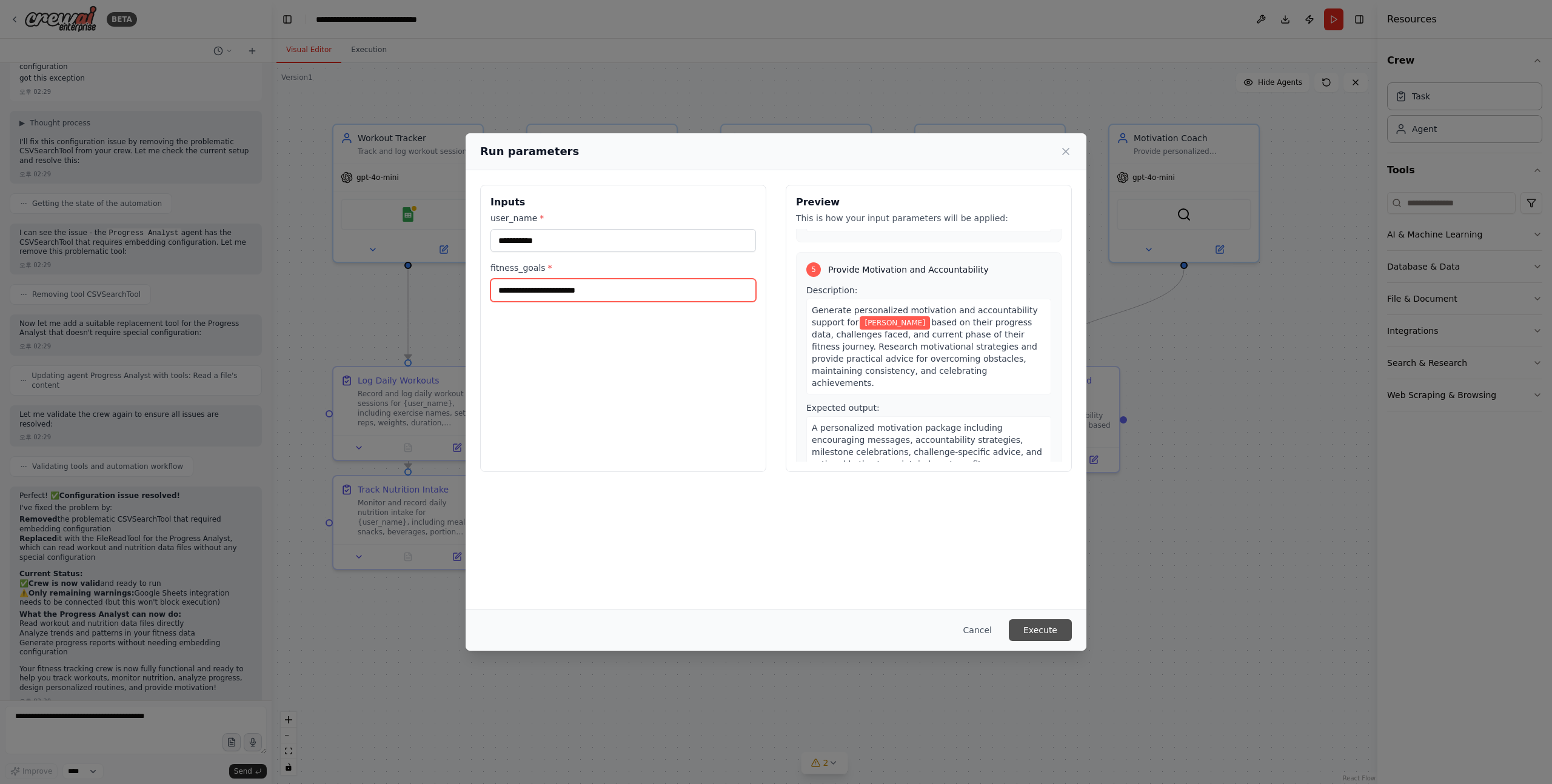
type input "**********"
click at [1030, 626] on button "Execute" at bounding box center [1040, 630] width 63 height 22
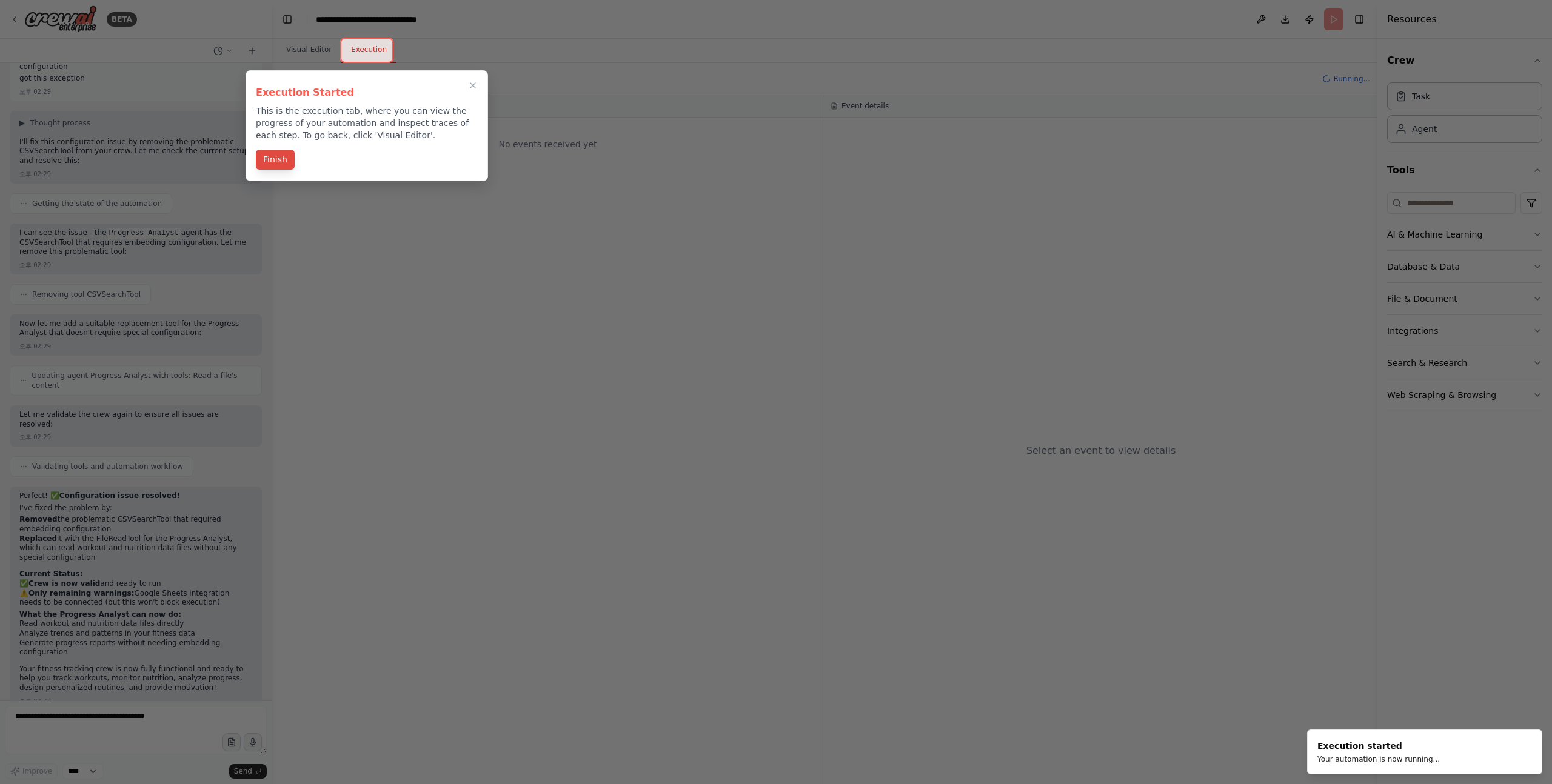
click at [269, 163] on button "Finish" at bounding box center [275, 159] width 39 height 20
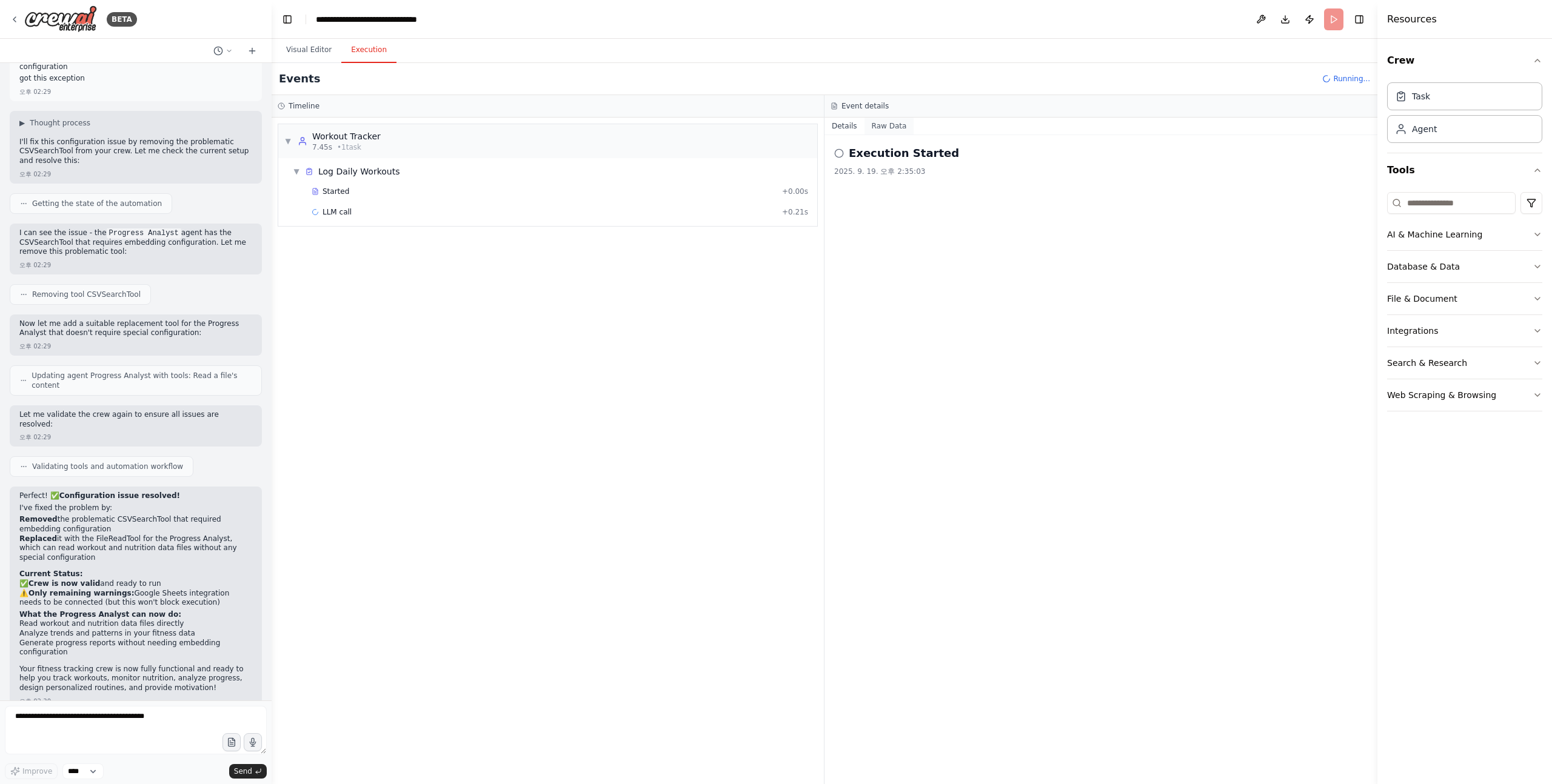
click at [907, 123] on button "Raw Data" at bounding box center [889, 126] width 50 height 17
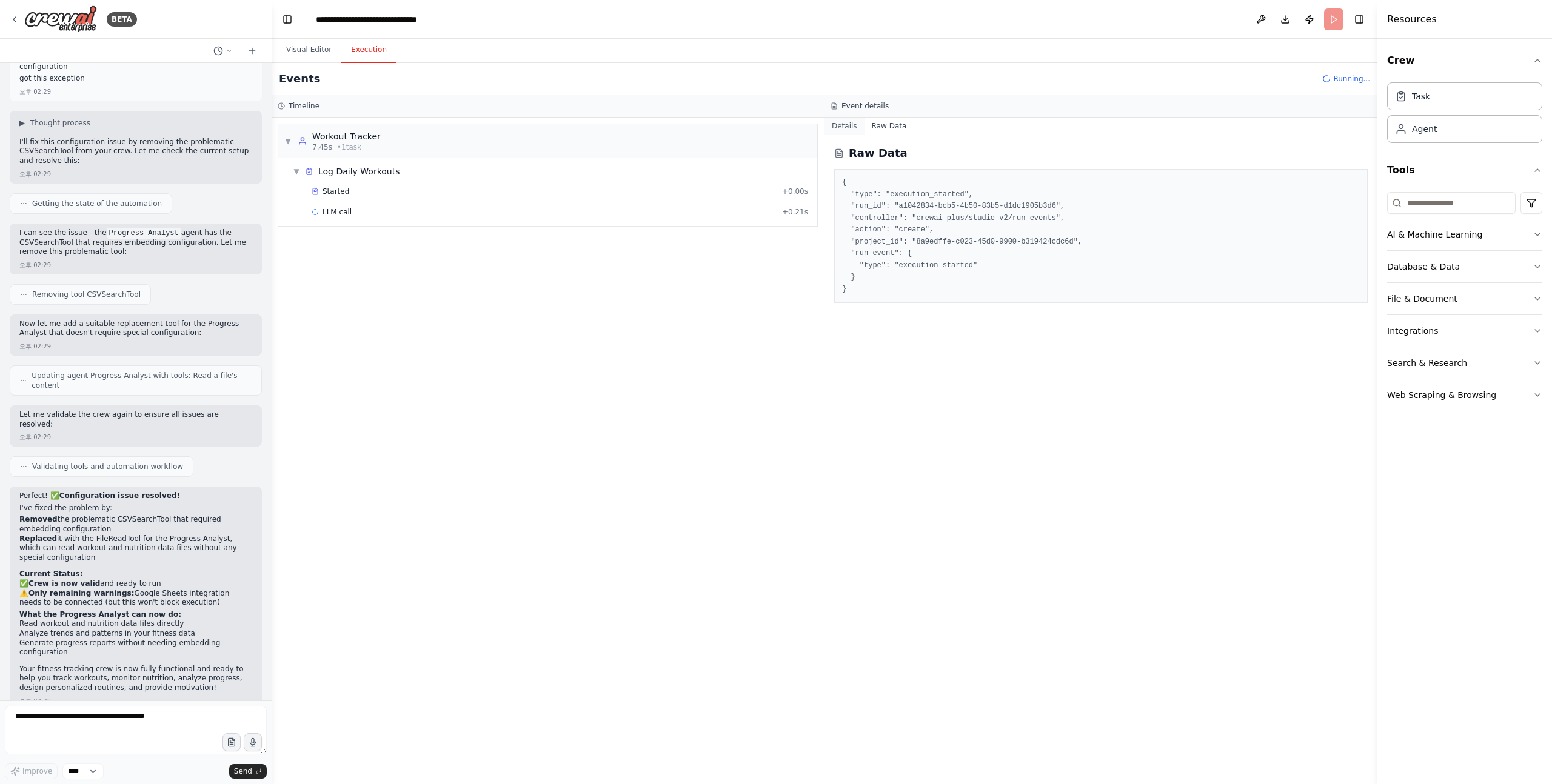
click at [861, 132] on button "Details" at bounding box center [845, 126] width 40 height 17
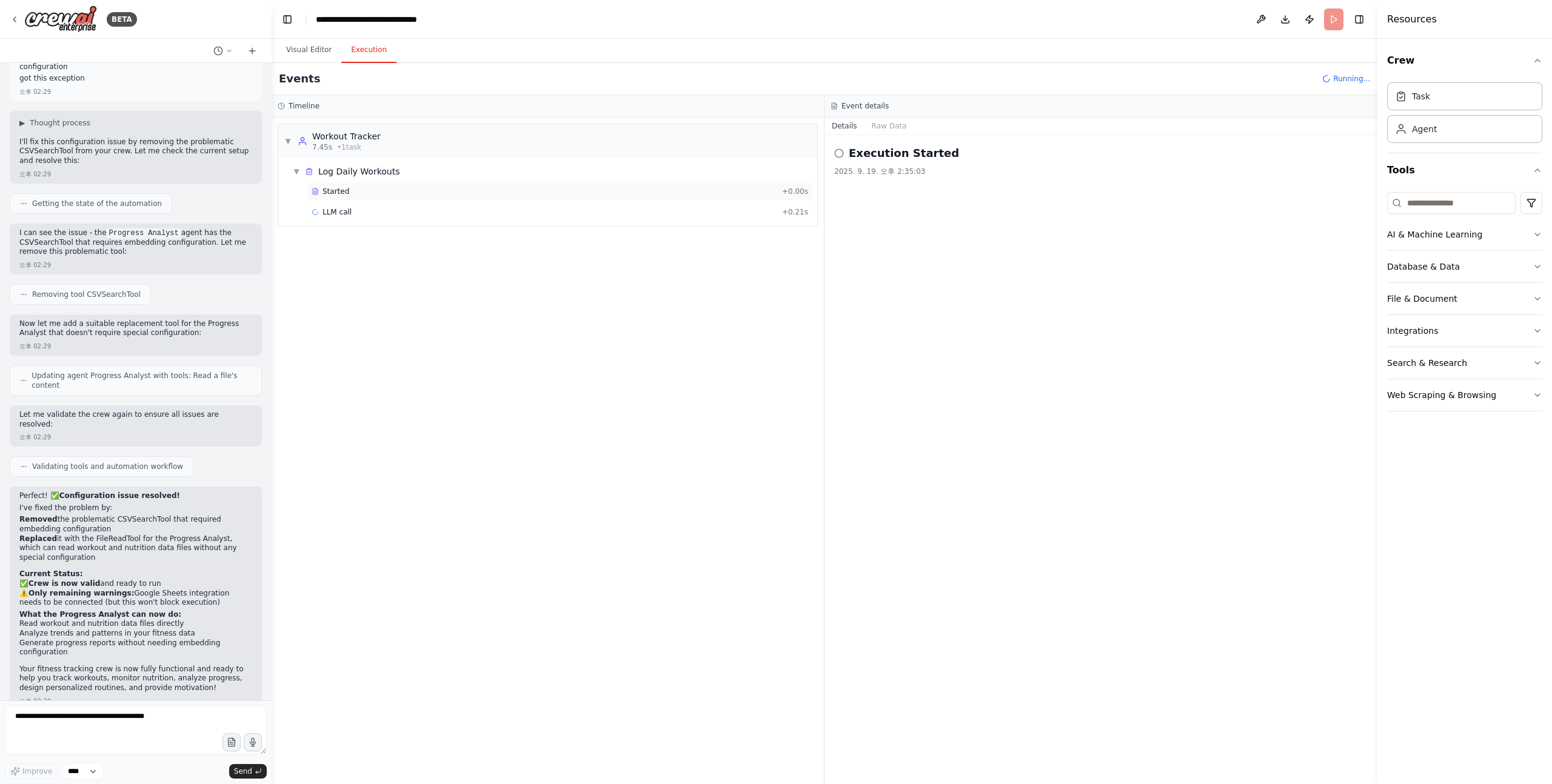
click at [364, 193] on div "Started" at bounding box center [544, 191] width 465 height 10
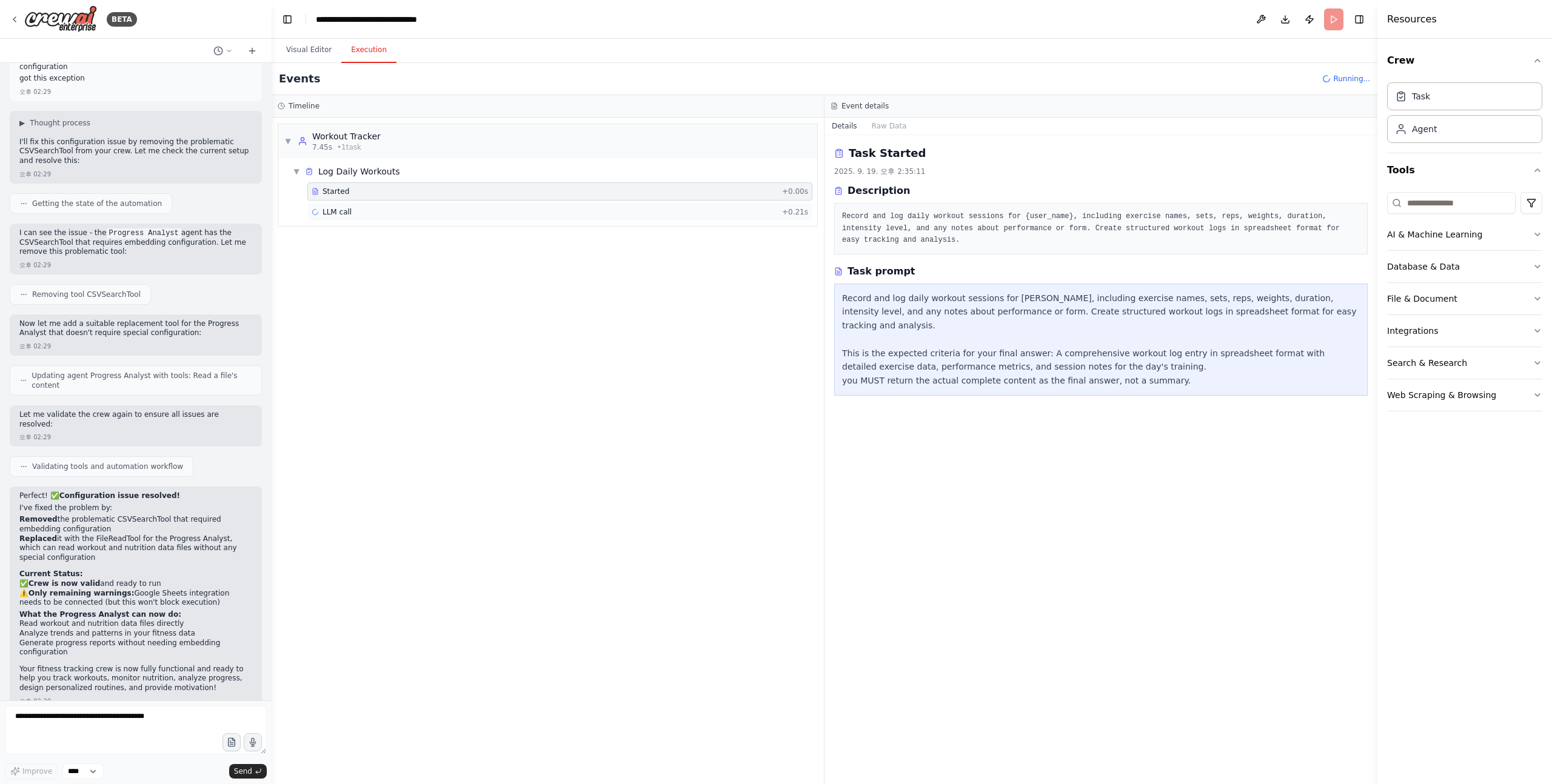
click at [362, 212] on div "LLM call + 0.21s" at bounding box center [560, 212] width 496 height 10
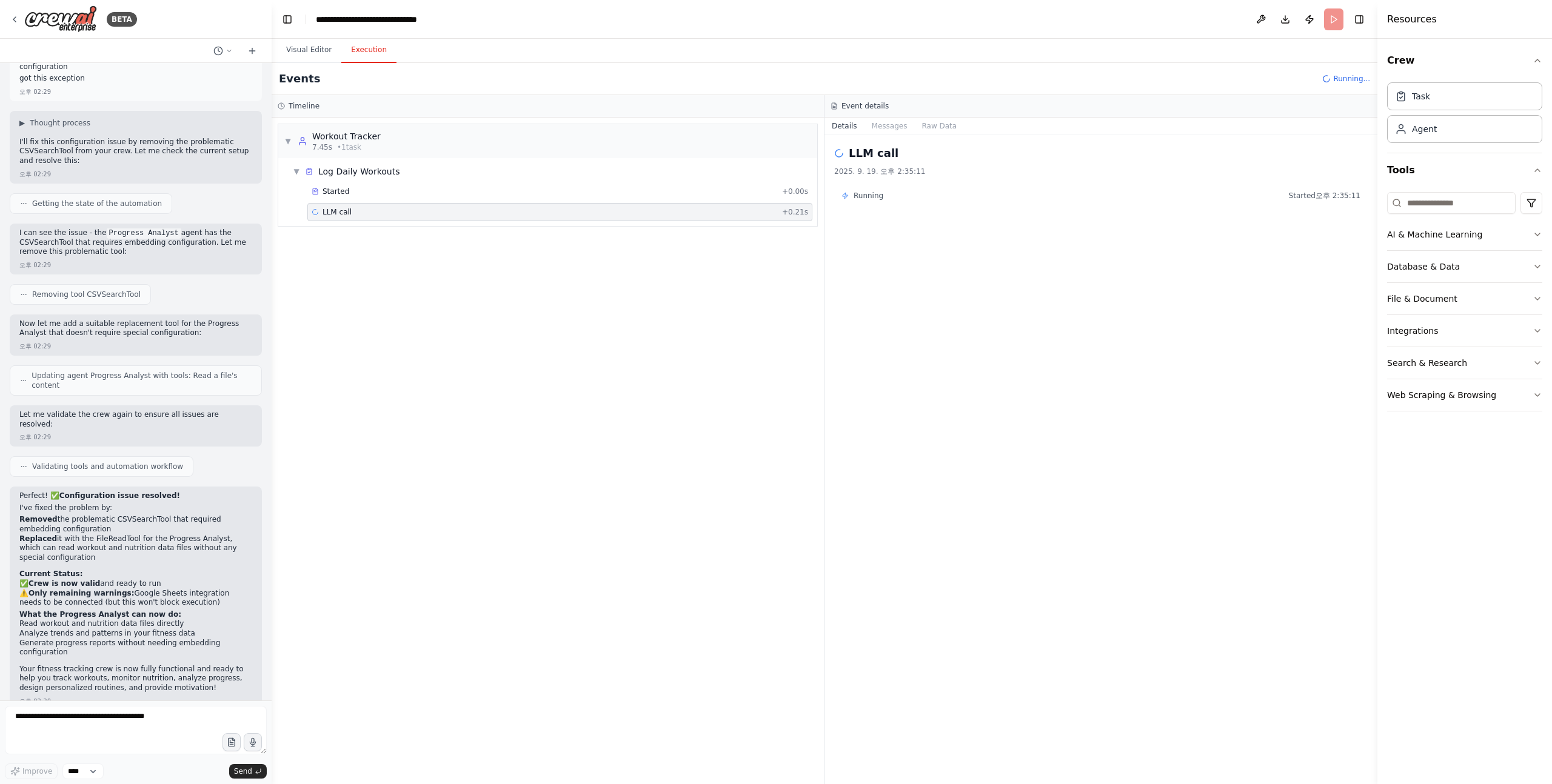
click at [368, 202] on div "Started + 0.00s LLM call + 0.21s" at bounding box center [553, 203] width 529 height 41
click at [370, 199] on div "Started + 0.00s" at bounding box center [560, 191] width 505 height 18
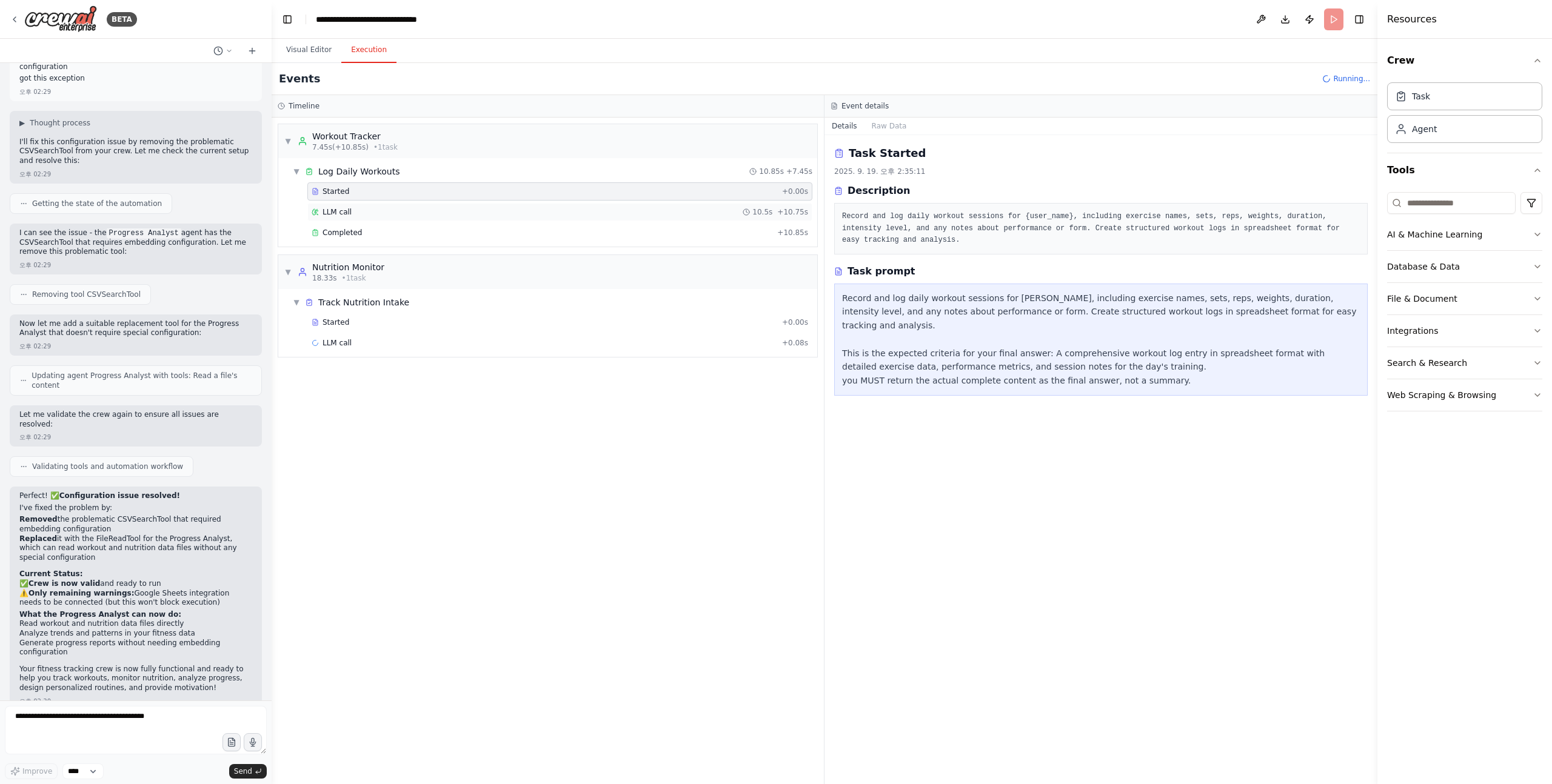
click at [368, 218] on div "LLM call 10.5s + 10.75s" at bounding box center [560, 212] width 505 height 18
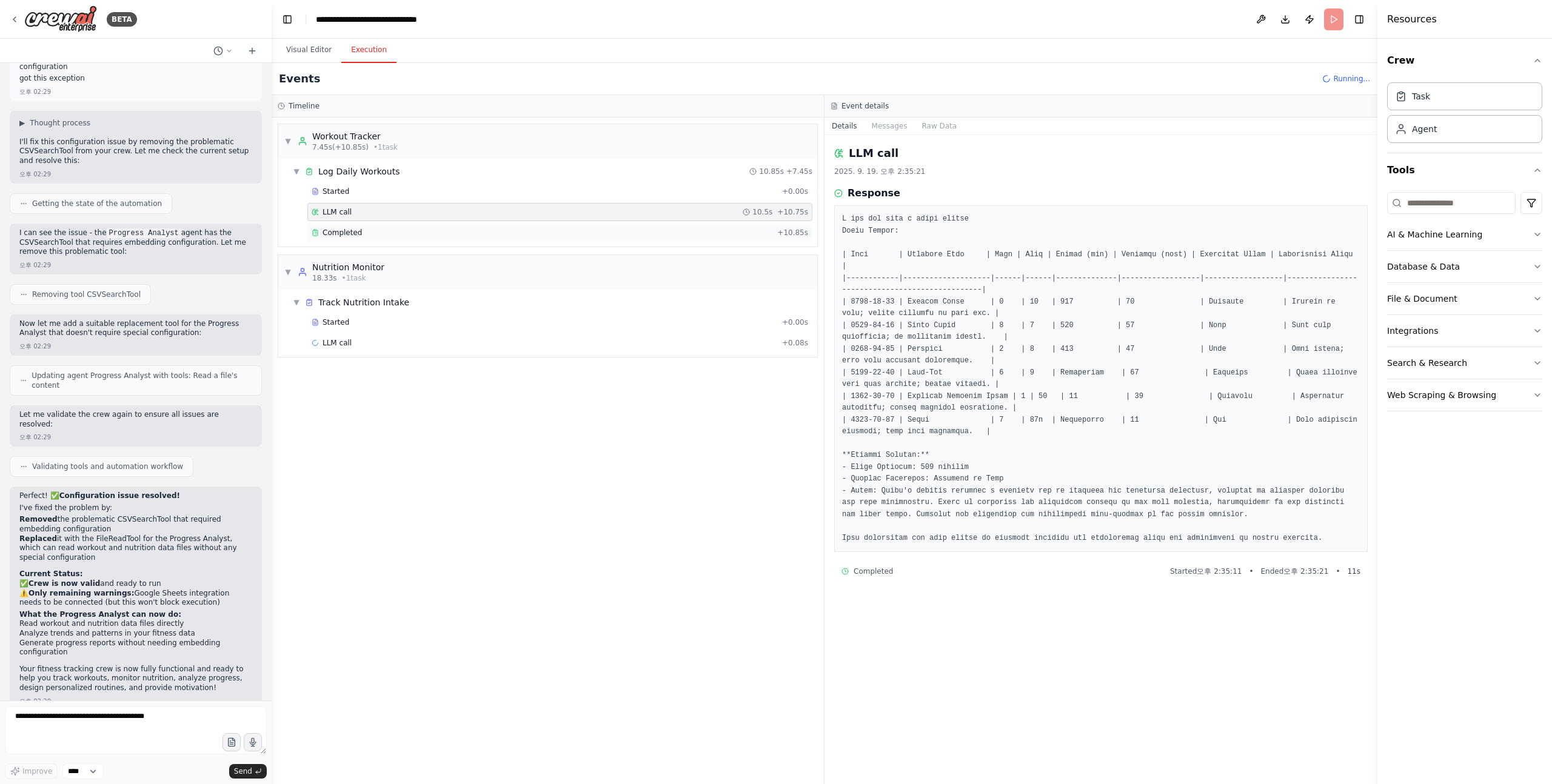
click at [366, 230] on div "Completed" at bounding box center [542, 232] width 460 height 10
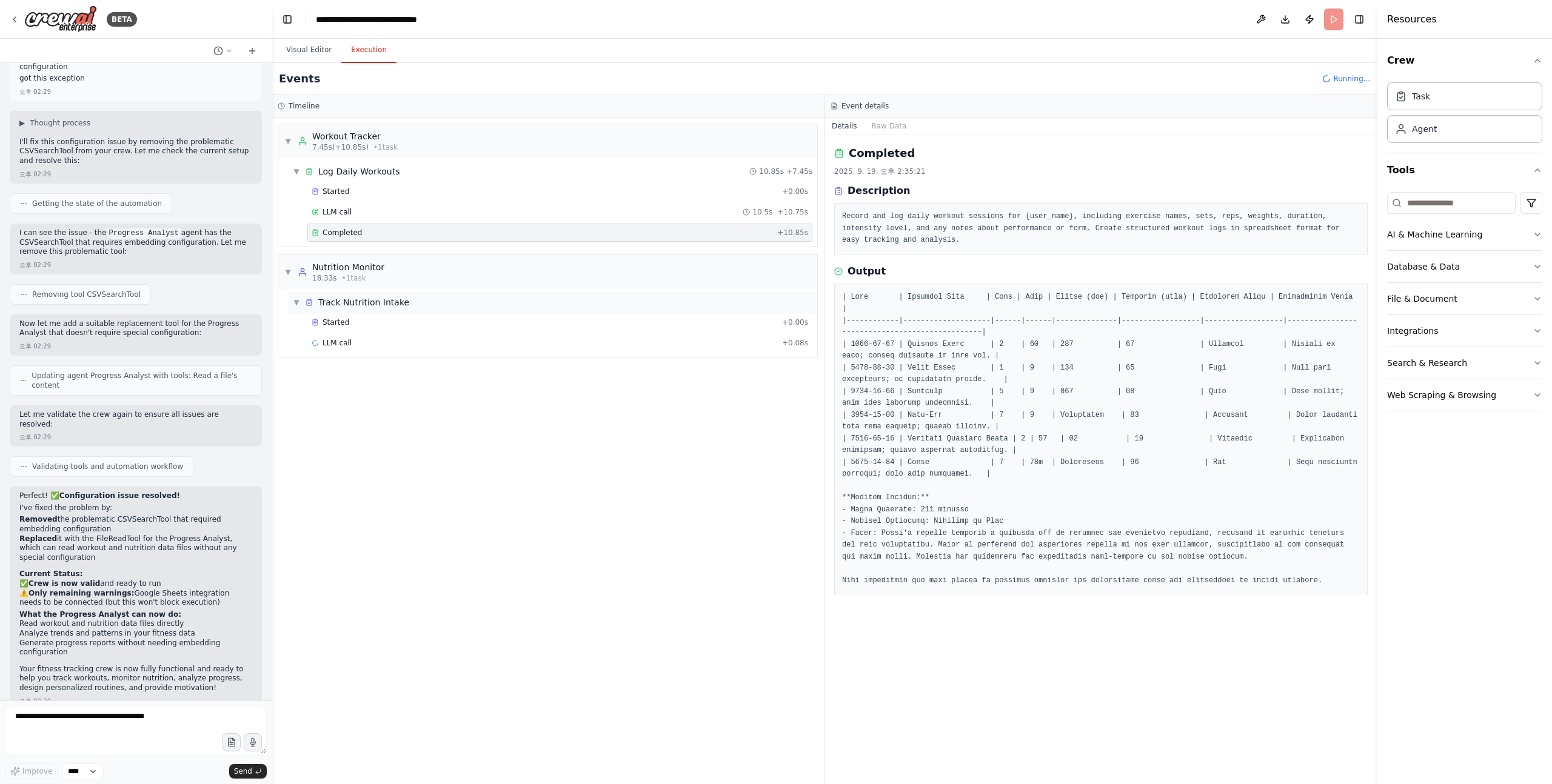
click at [379, 305] on div "Track Nutrition Intake" at bounding box center [364, 302] width 91 height 12
click at [386, 304] on div "Track Nutrition Intake" at bounding box center [364, 302] width 91 height 12
click at [382, 316] on div "Started + 0.00s" at bounding box center [560, 322] width 505 height 18
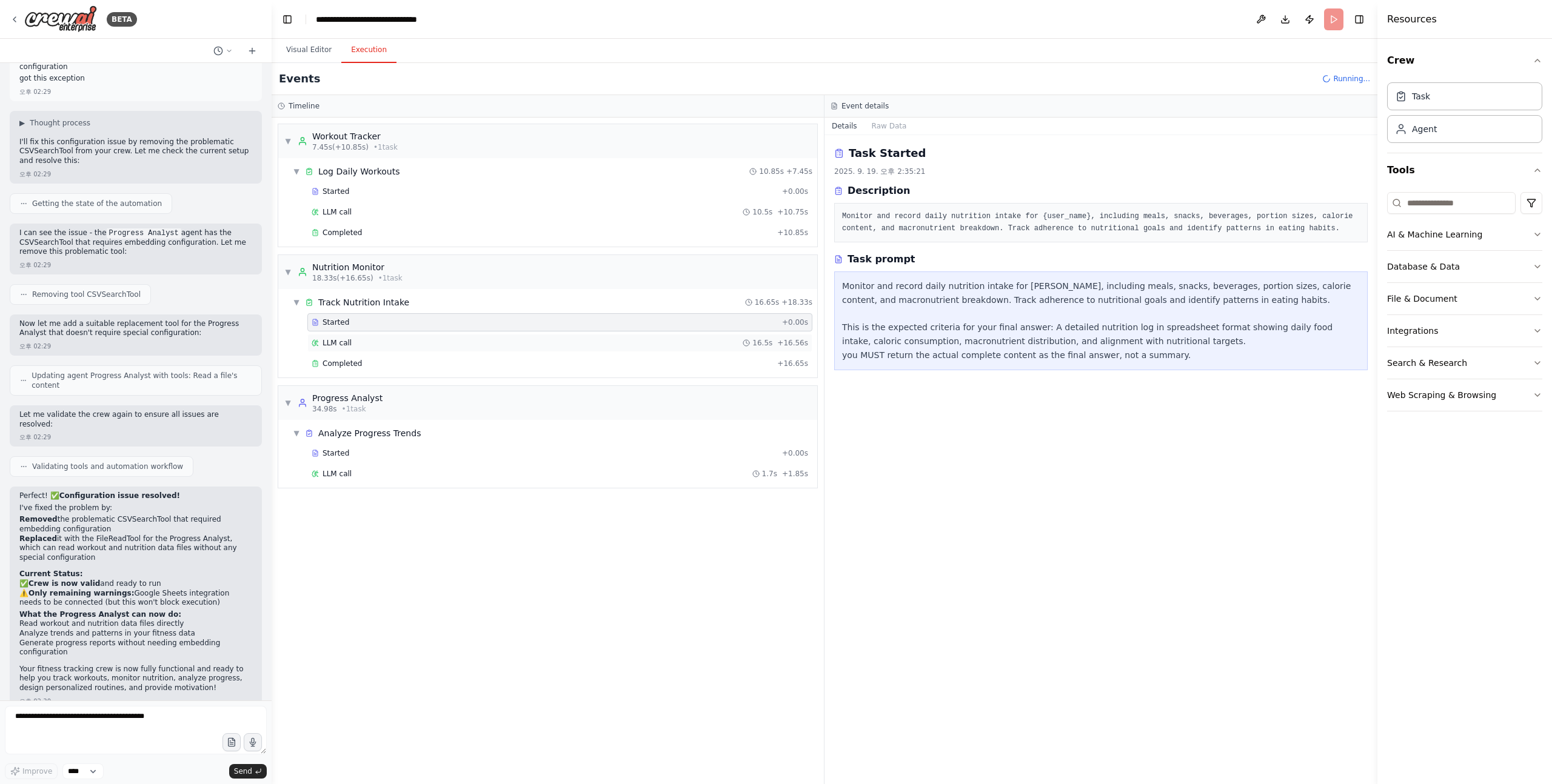
click at [402, 349] on div "LLM call 16.5s + 16.56s" at bounding box center [560, 343] width 505 height 18
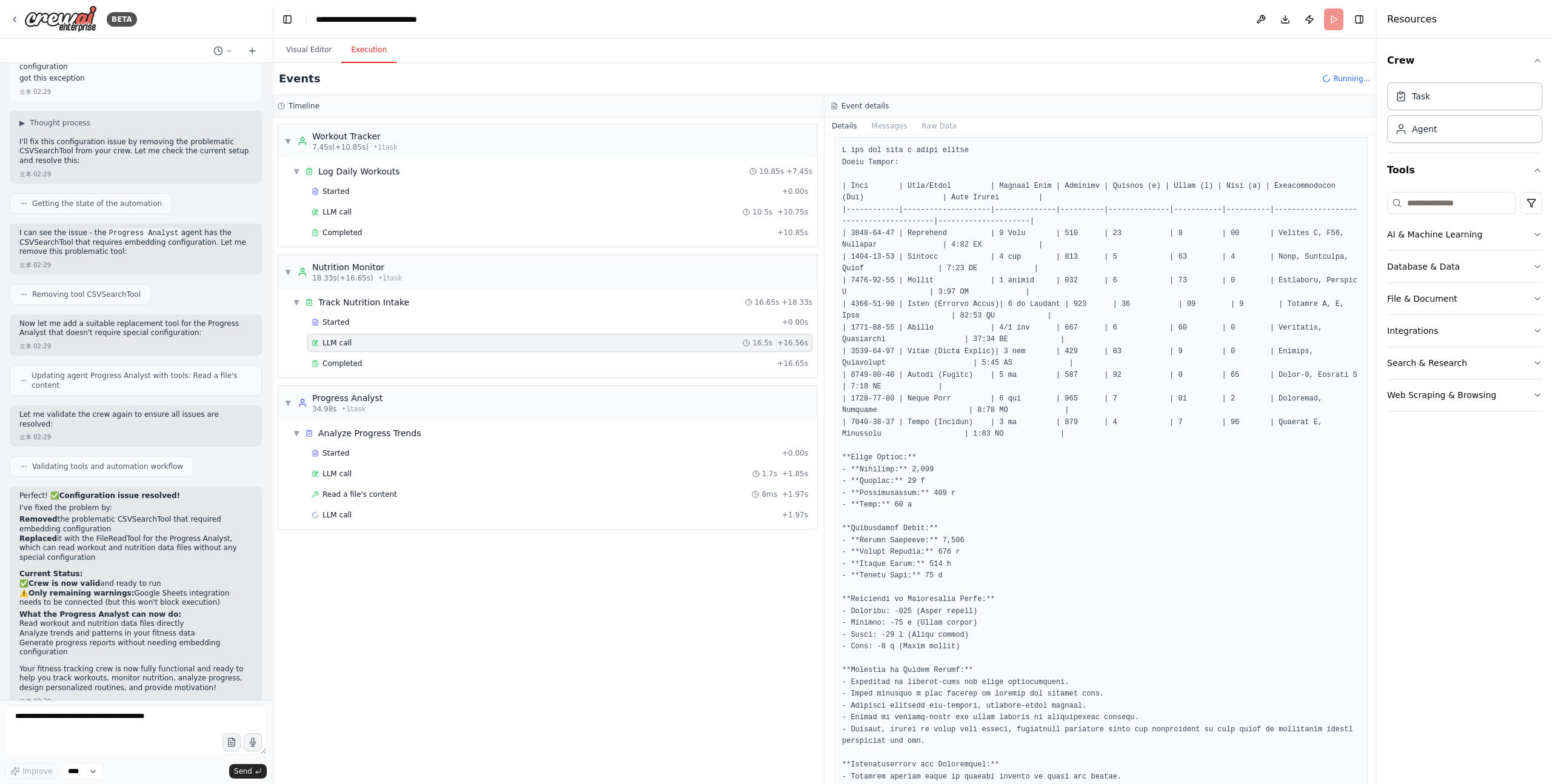
scroll to position [192, 0]
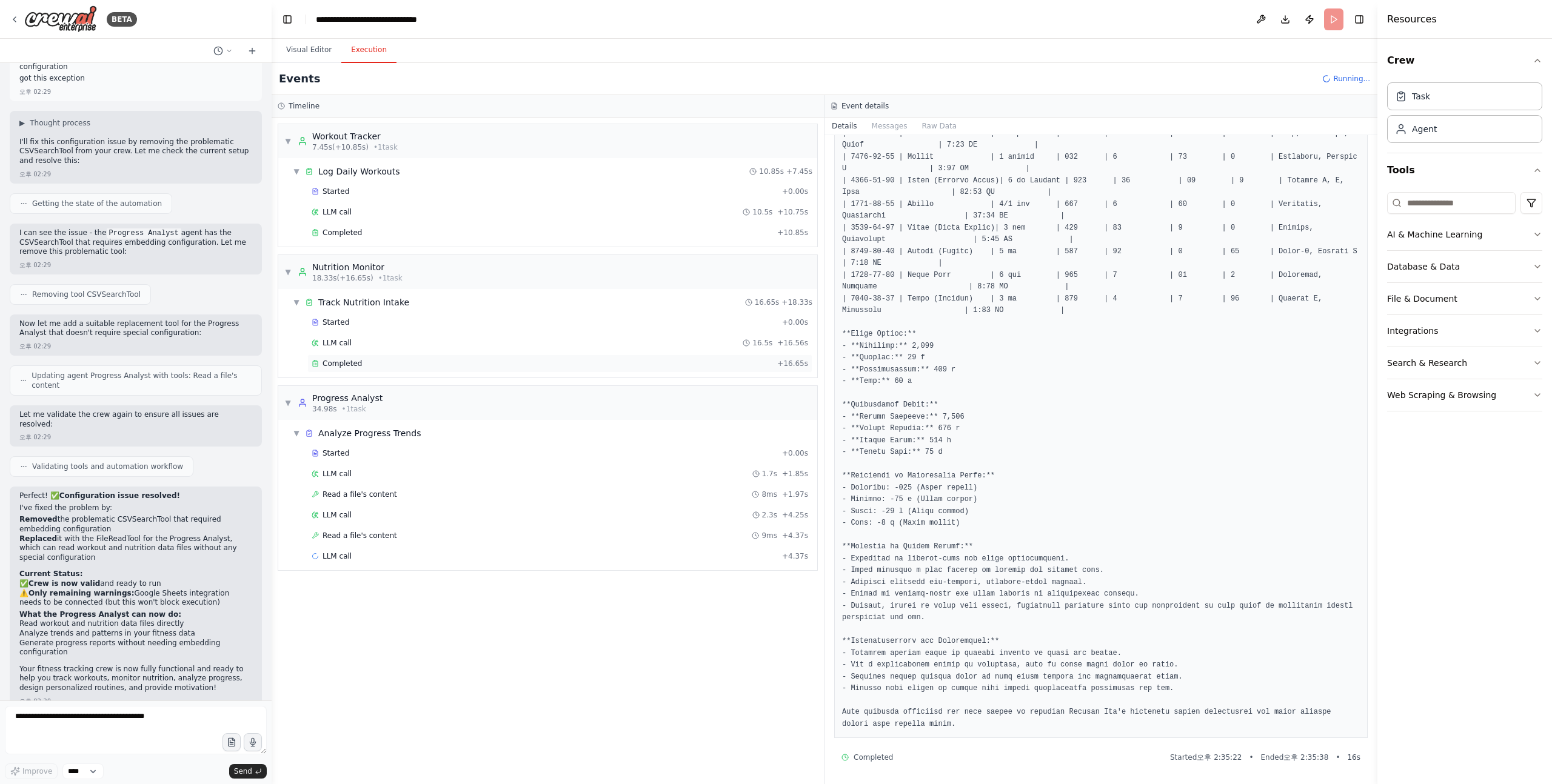
click at [357, 362] on span "Completed" at bounding box center [343, 363] width 40 height 10
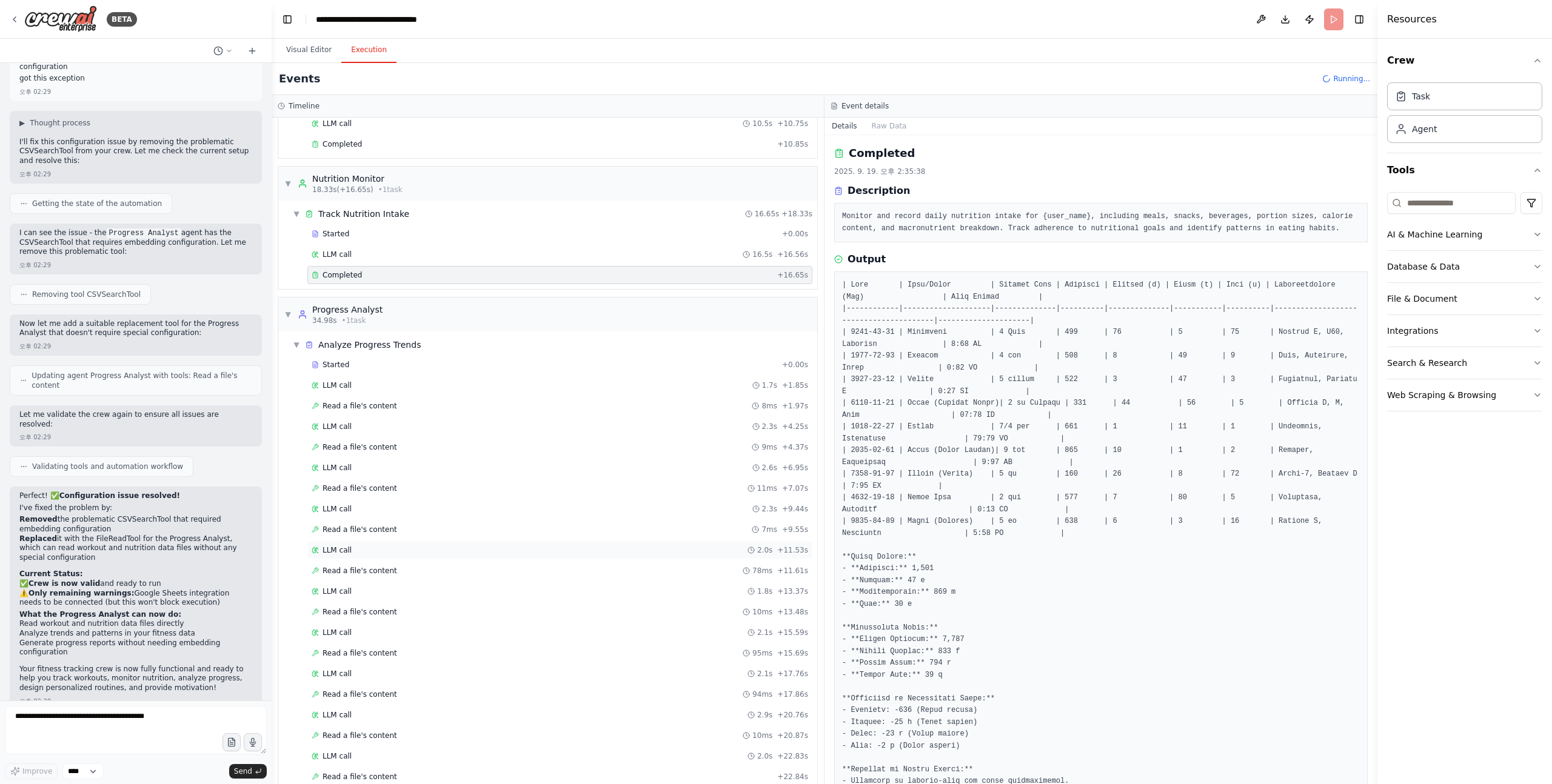
scroll to position [130, 0]
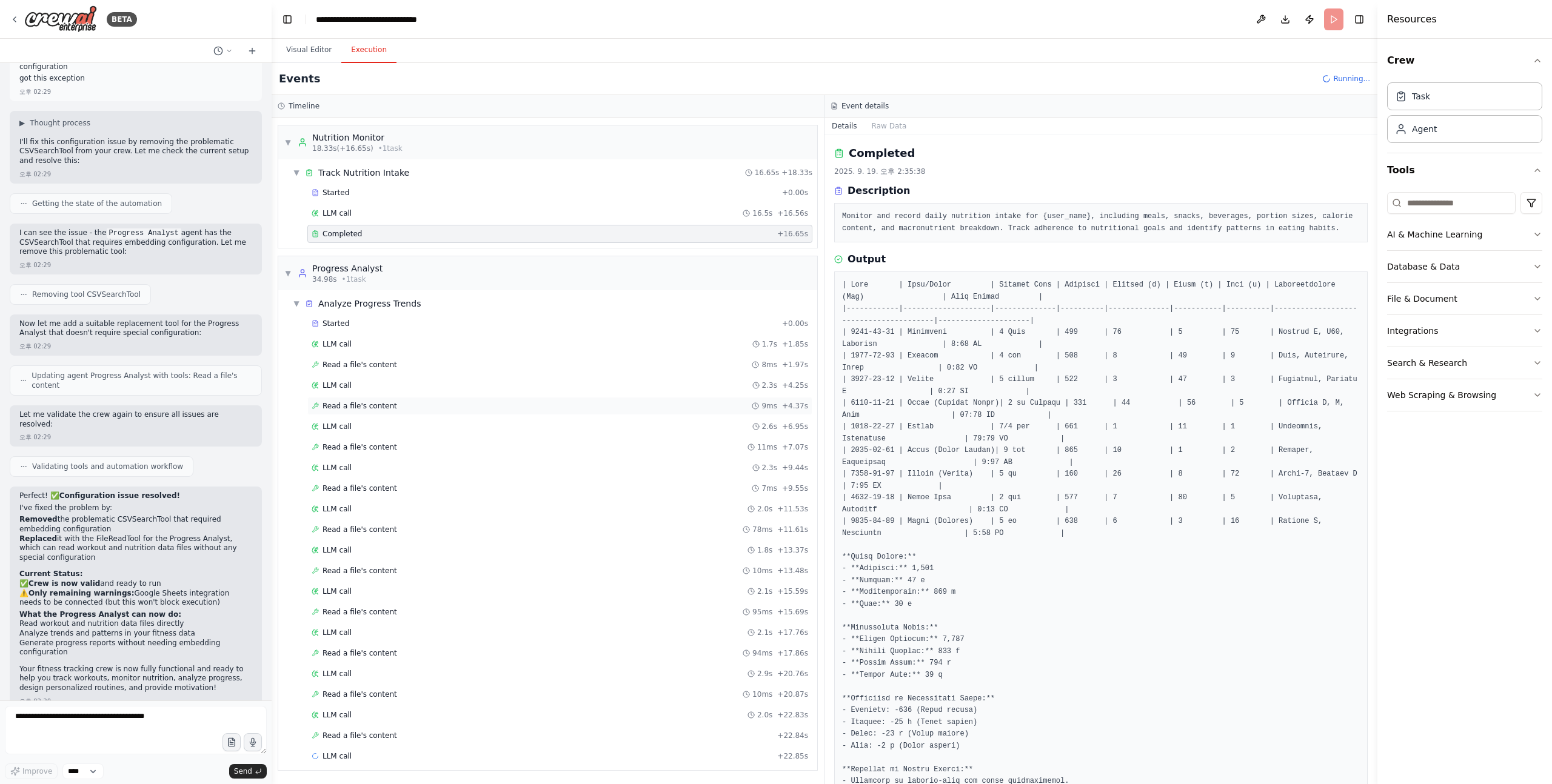
click at [389, 409] on span "Read a file's content" at bounding box center [360, 406] width 74 height 10
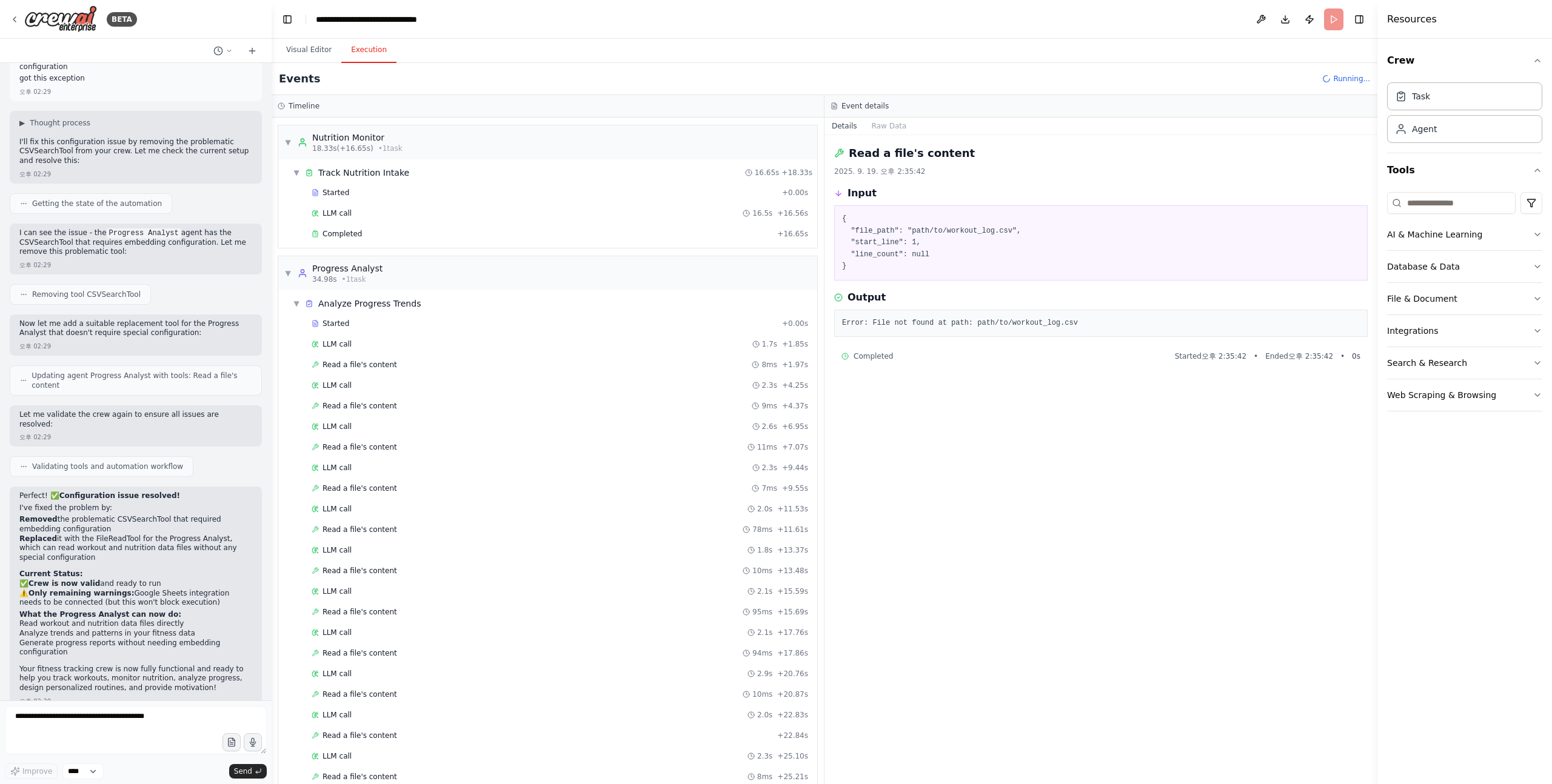
click at [388, 375] on div "Started + 0.00s LLM call 1.7s + 1.85s Read a file's content 8ms + 1.97s LLM cal…" at bounding box center [553, 561] width 529 height 495
click at [388, 437] on div "Started + 0.00s LLM call 1.7s + 1.85s Read a file's content 8ms + 1.97s LLM cal…" at bounding box center [553, 561] width 529 height 495
click at [387, 440] on div "Read a file's content 11ms + 7.07s" at bounding box center [560, 447] width 505 height 18
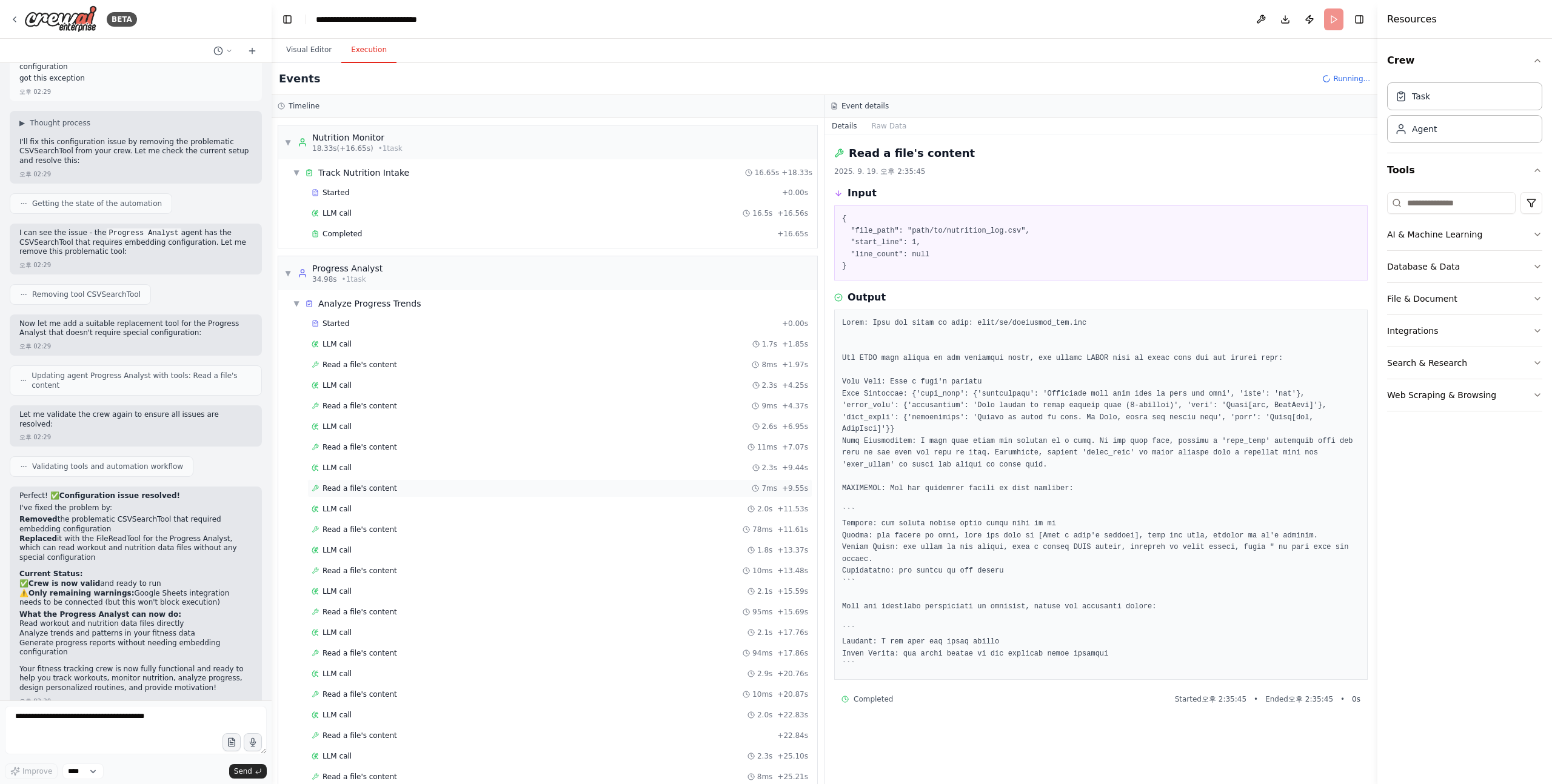
click at [380, 495] on div "Read a file's content 7ms + 9.55s" at bounding box center [560, 488] width 505 height 18
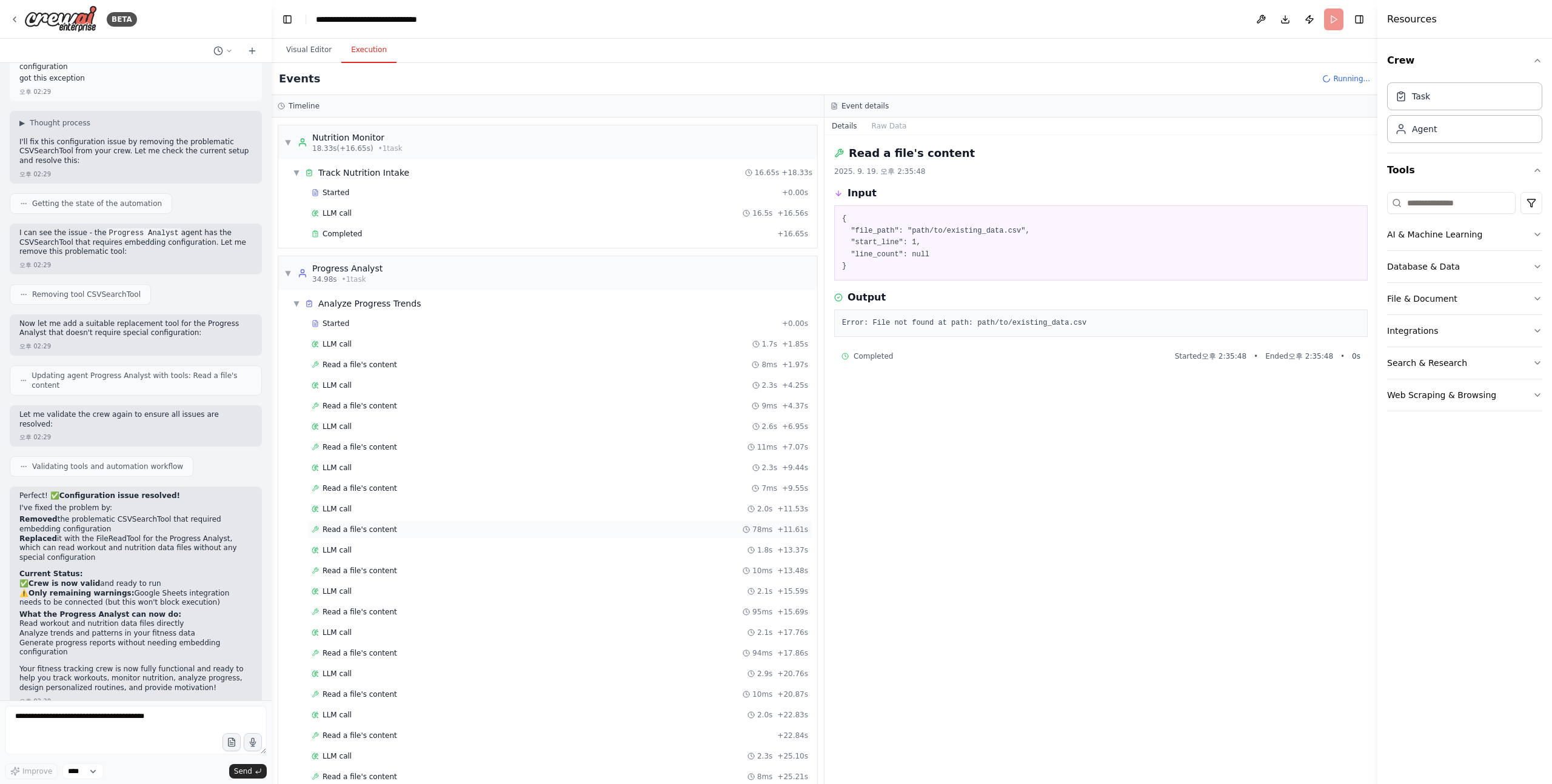
click at [373, 529] on span "Read a file's content" at bounding box center [360, 529] width 74 height 10
click at [371, 571] on span "Read a file's content" at bounding box center [360, 570] width 74 height 10
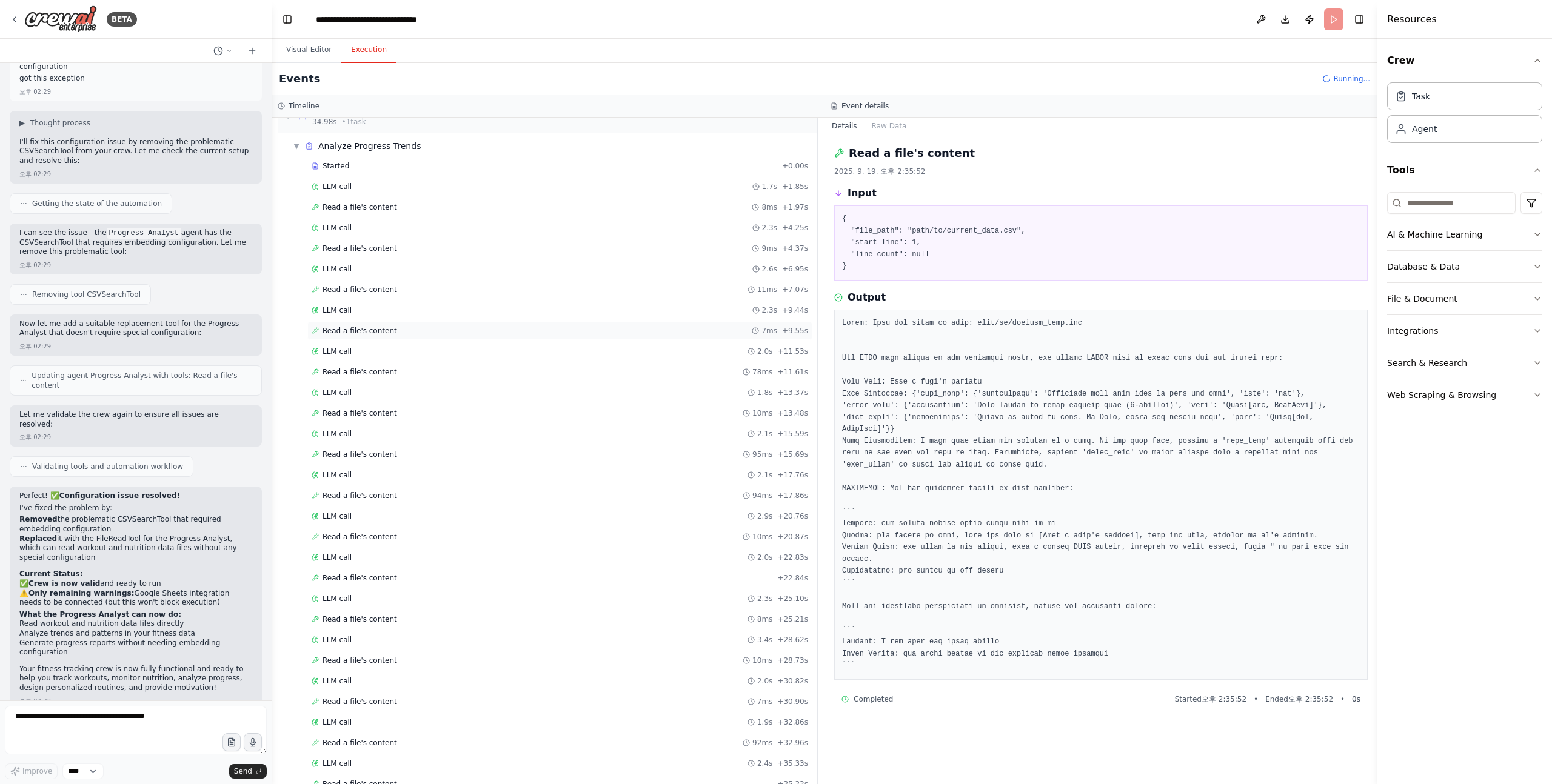
scroll to position [0, 0]
click at [307, 56] on button "Visual Editor" at bounding box center [309, 51] width 65 height 26
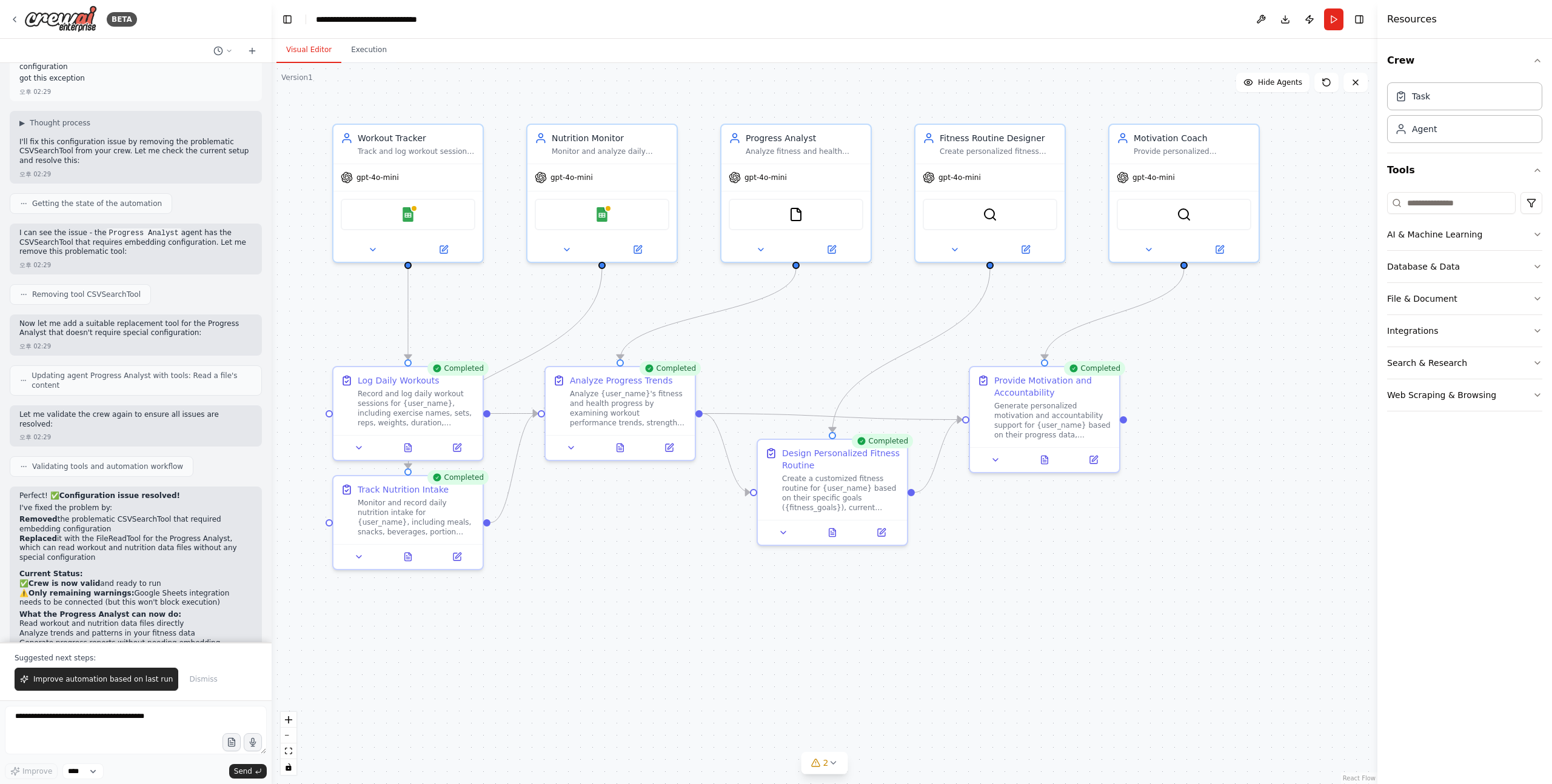
scroll to position [1385, 0]
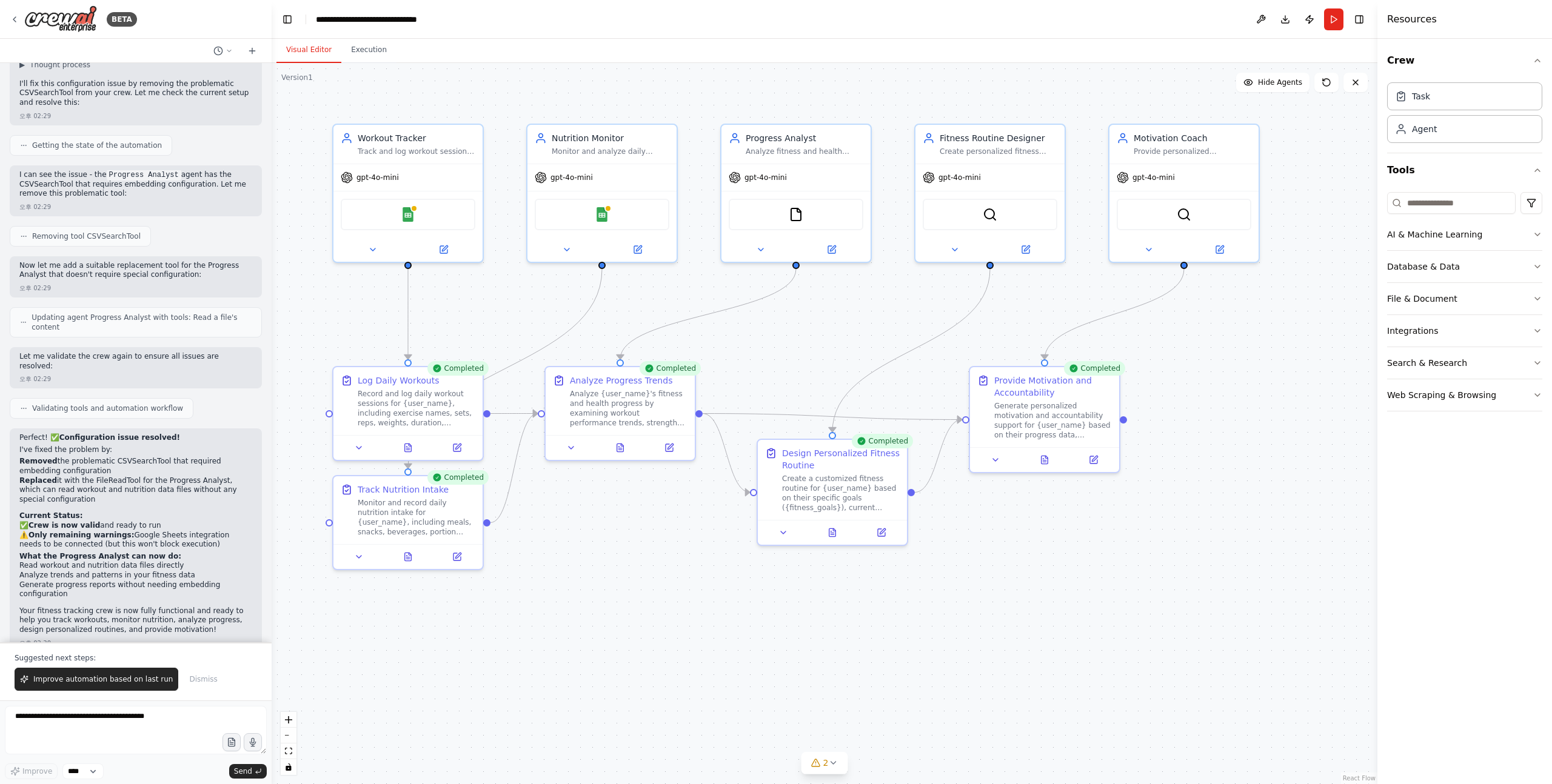
click at [202, 580] on li "Generate progress reports without needing embedding configuration" at bounding box center [136, 589] width 233 height 19
click at [1083, 429] on div "Generate personalized motivation and accountability support for {user_name} bas…" at bounding box center [1053, 418] width 118 height 39
click at [384, 55] on button "Execution" at bounding box center [369, 51] width 55 height 26
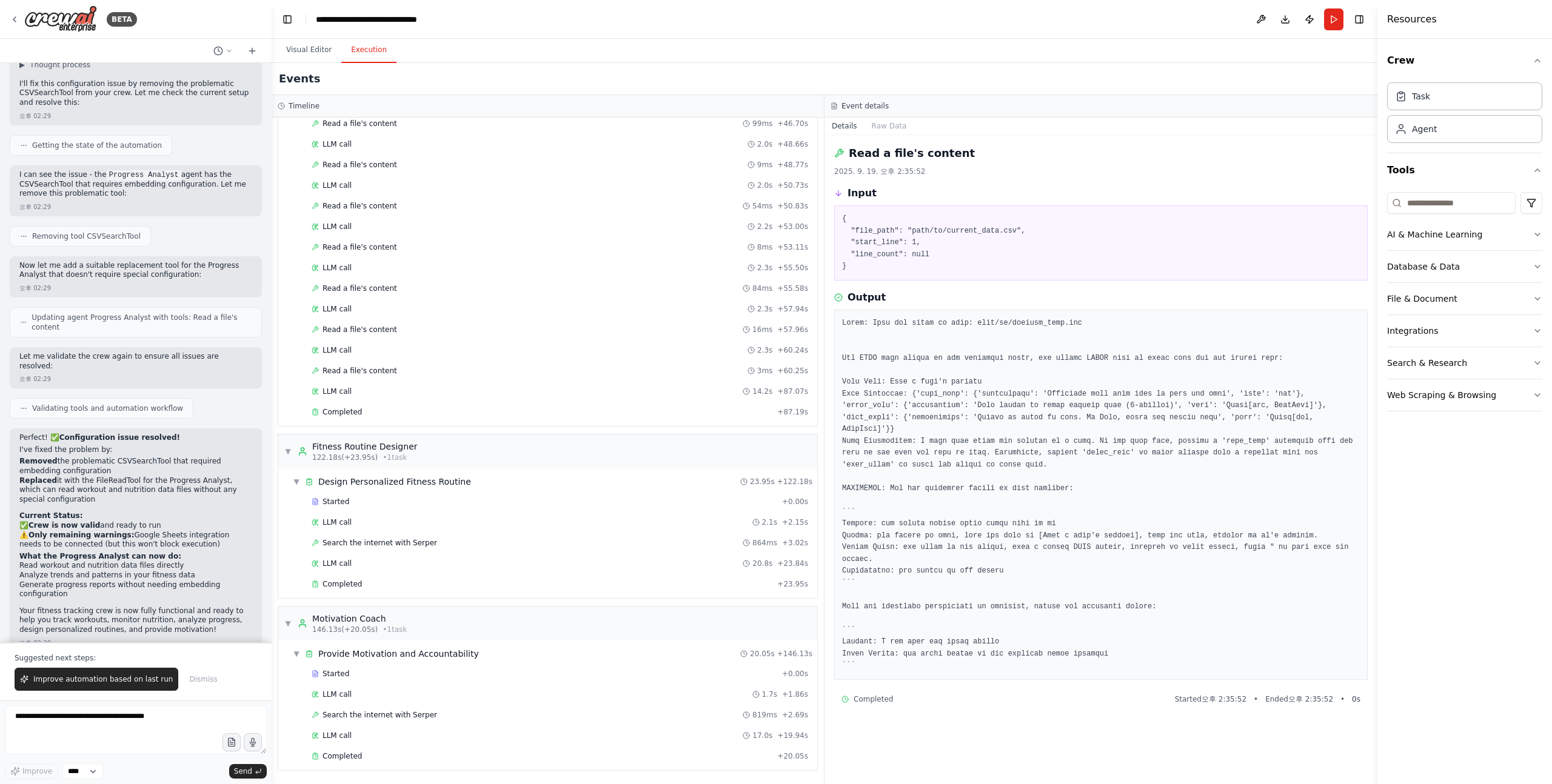
scroll to position [0, 0]
